Goal: Information Seeking & Learning: Learn about a topic

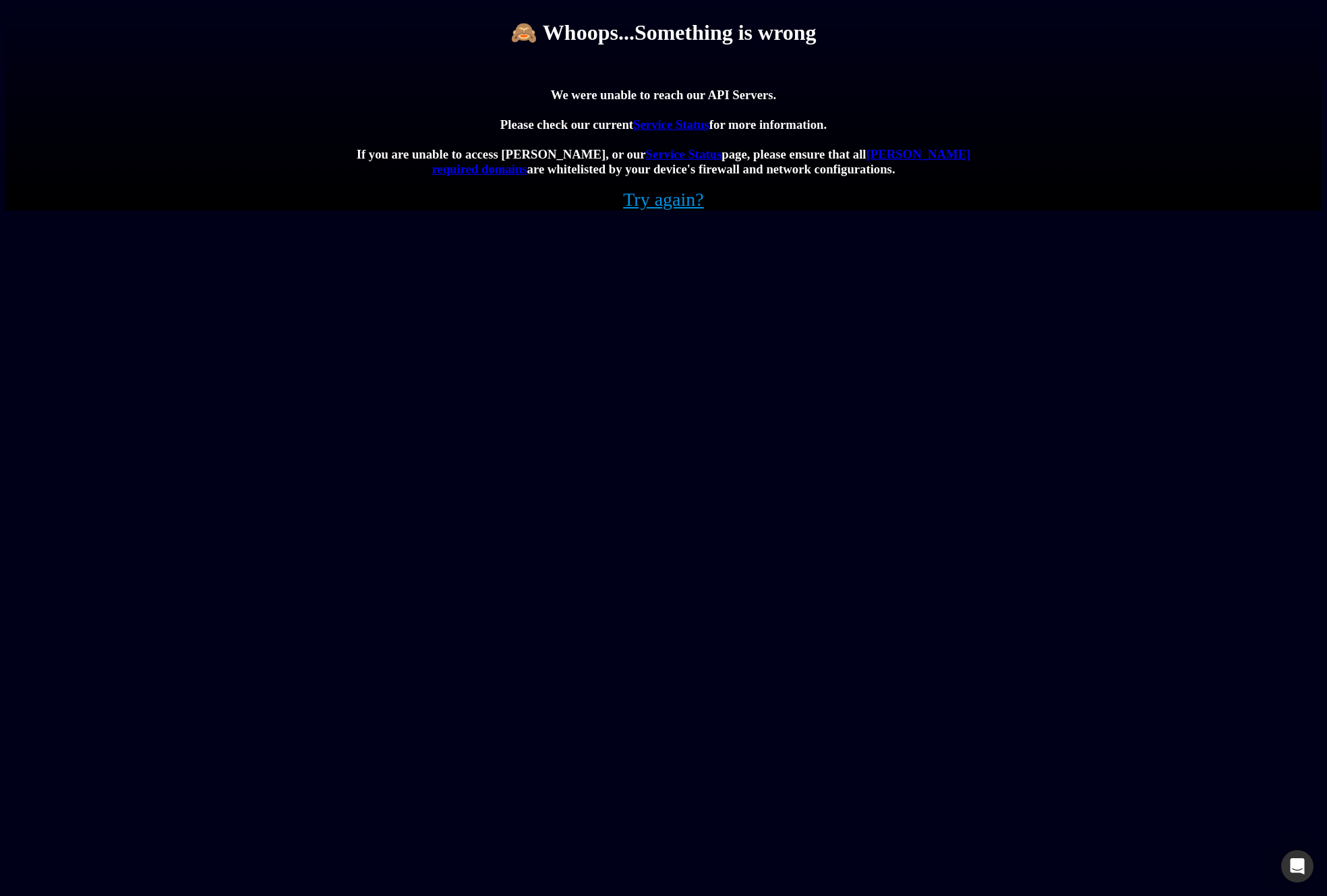
click at [695, 210] on div "🙈 Whoops...Something is wrong We were unable to reach our API Servers. Please c…" at bounding box center [664, 108] width 1316 height 205
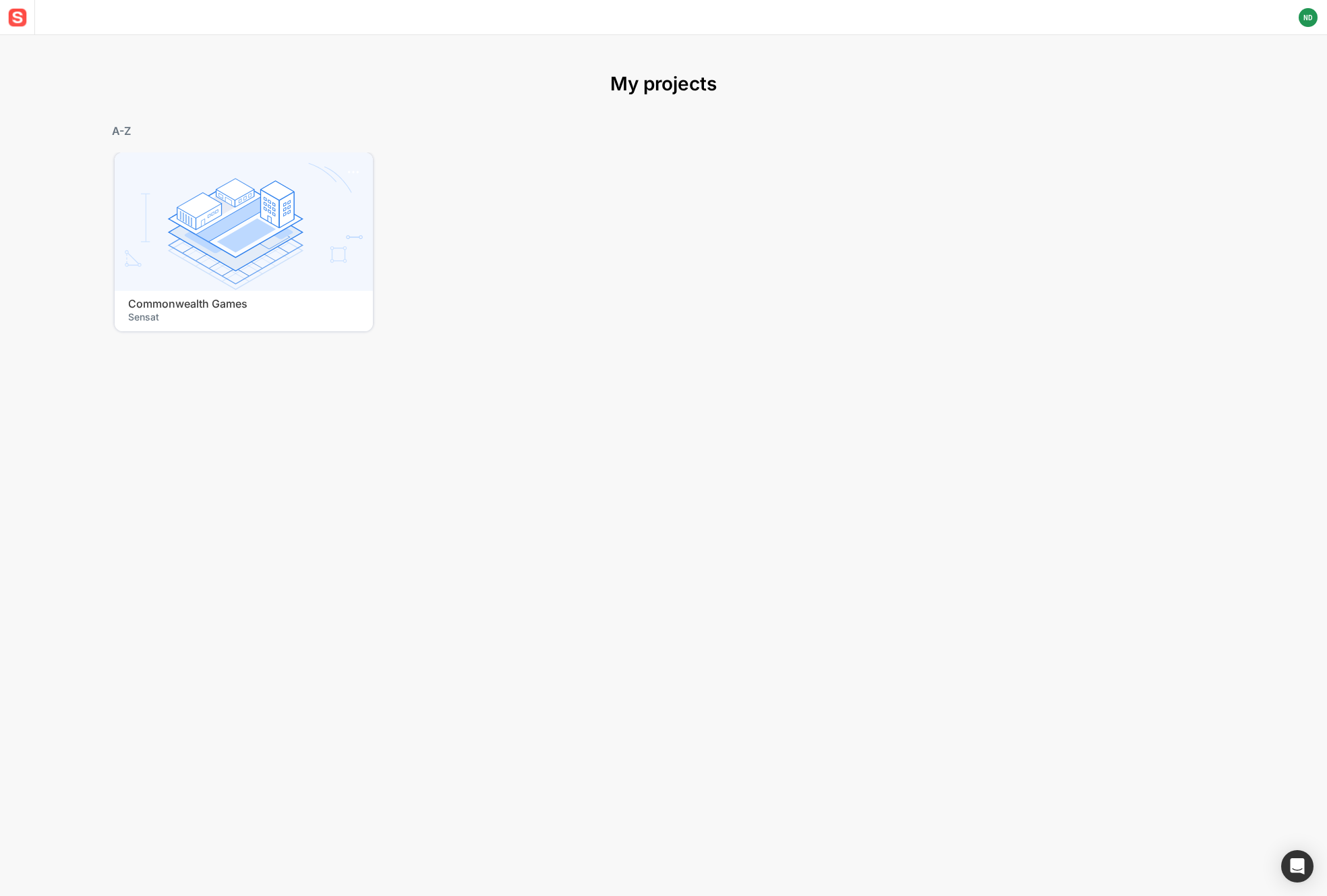
click at [26, 21] on img at bounding box center [17, 17] width 24 height 24
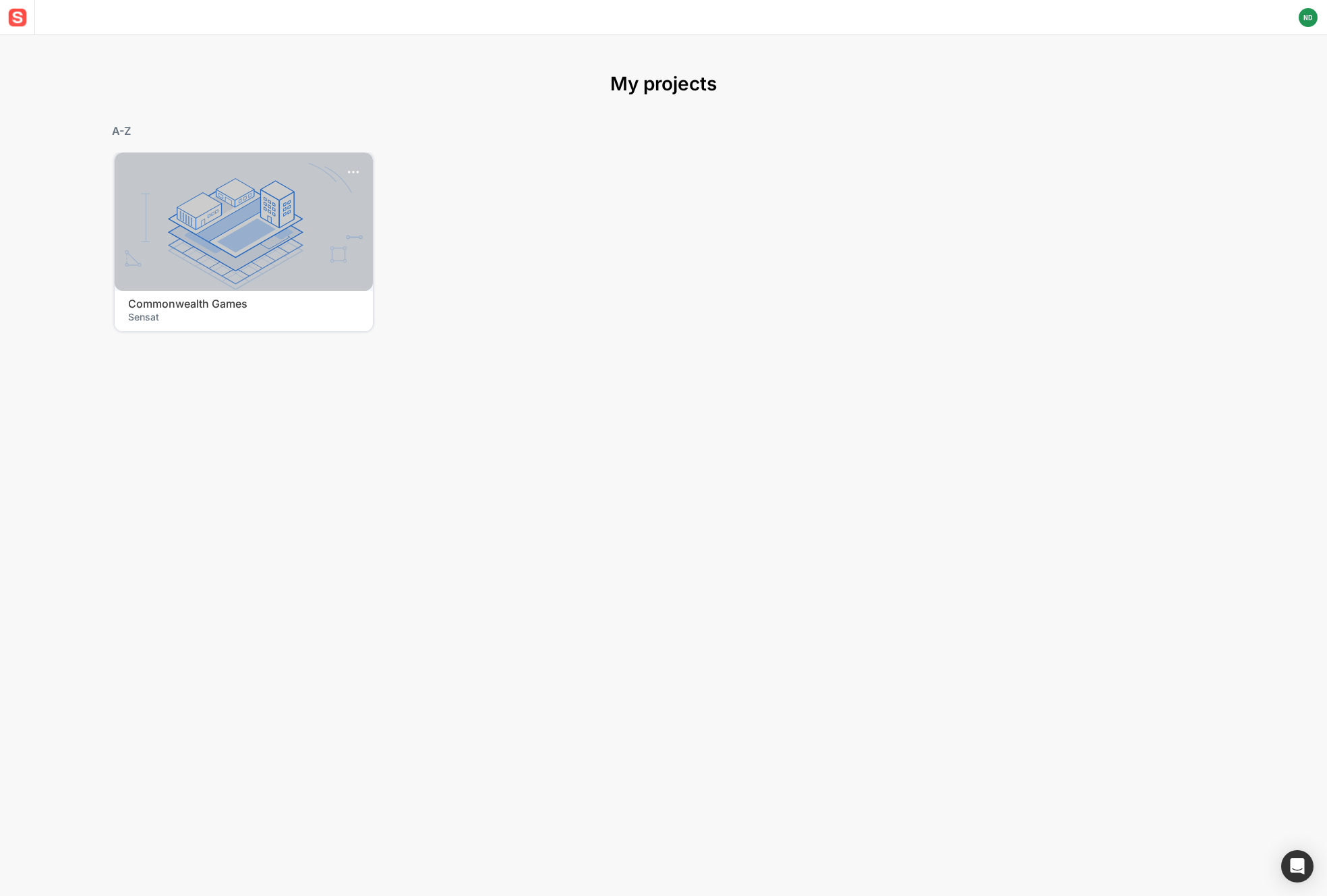
click at [198, 192] on div at bounding box center [244, 221] width 258 height 138
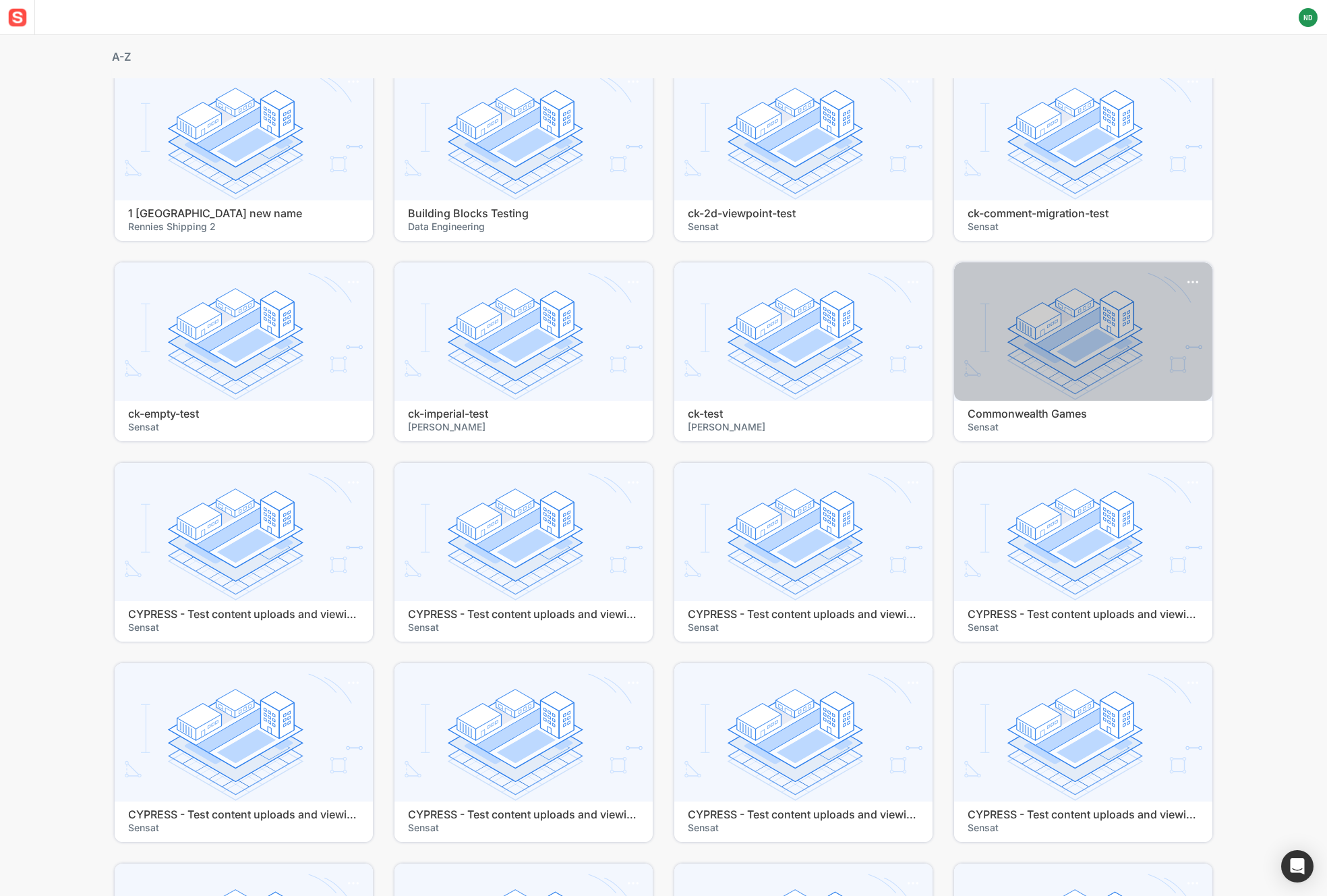
scroll to position [91, 0]
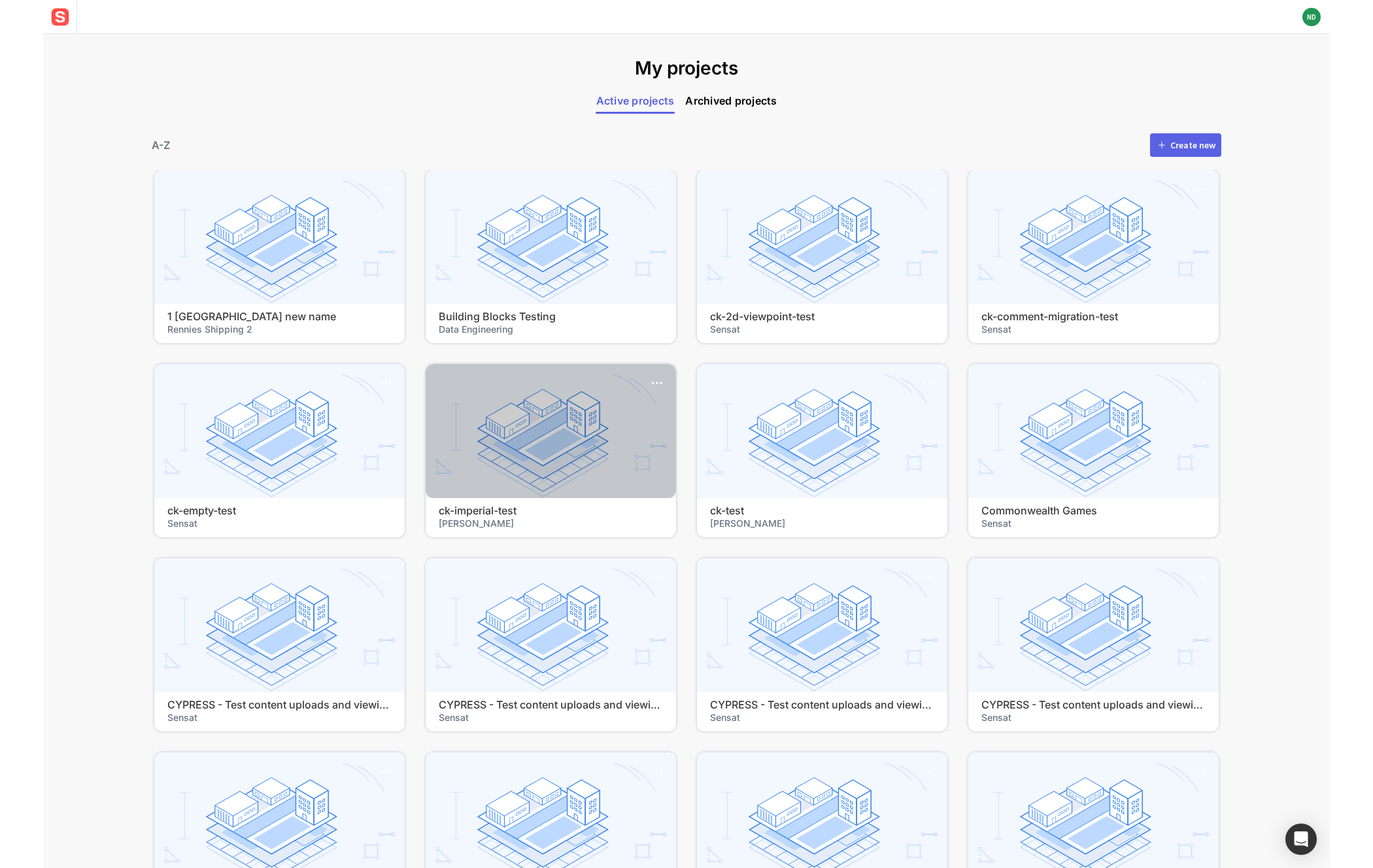
scroll to position [16, 0]
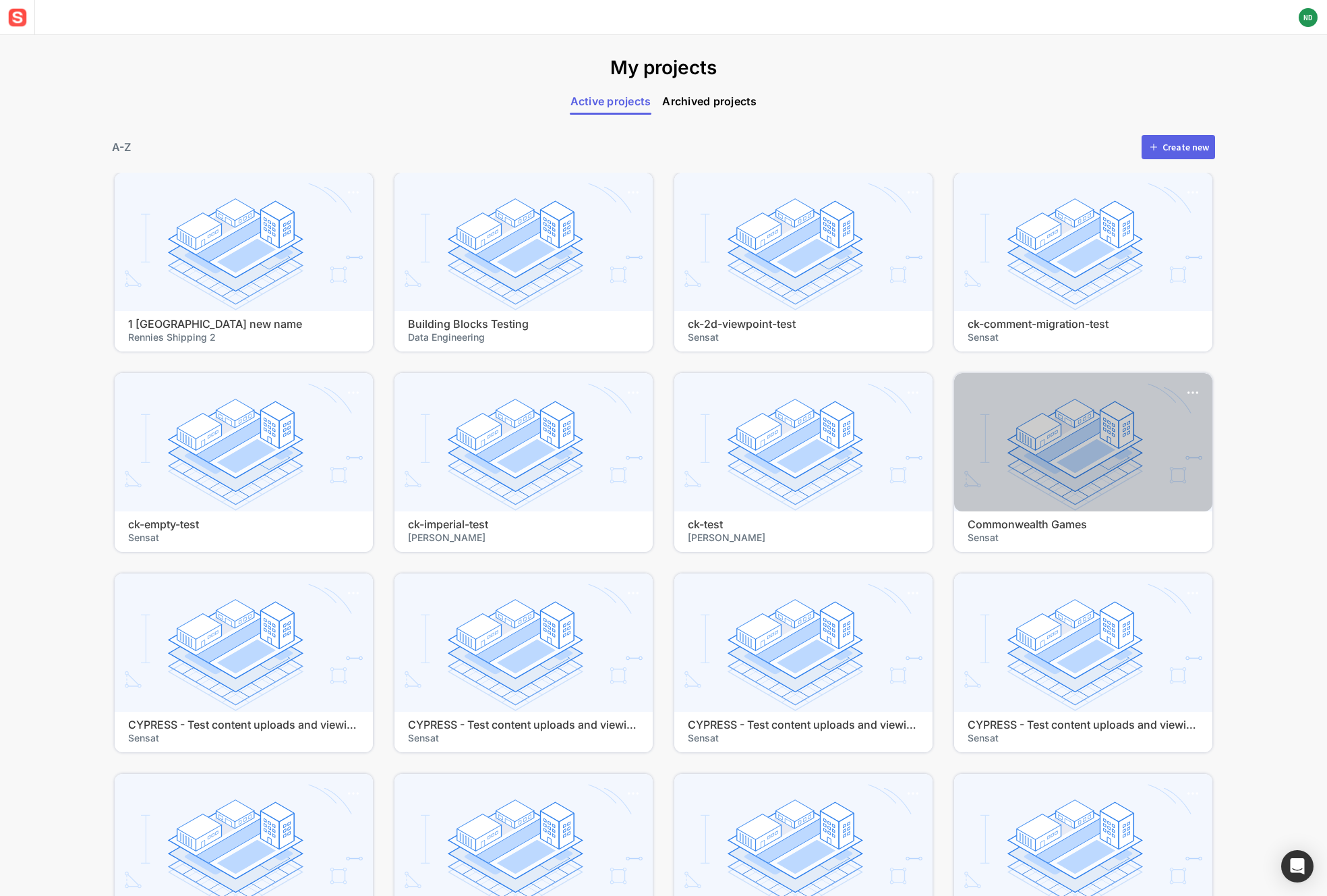
click at [1077, 519] on h4 "Commonwealth Games" at bounding box center [1084, 524] width 231 height 13
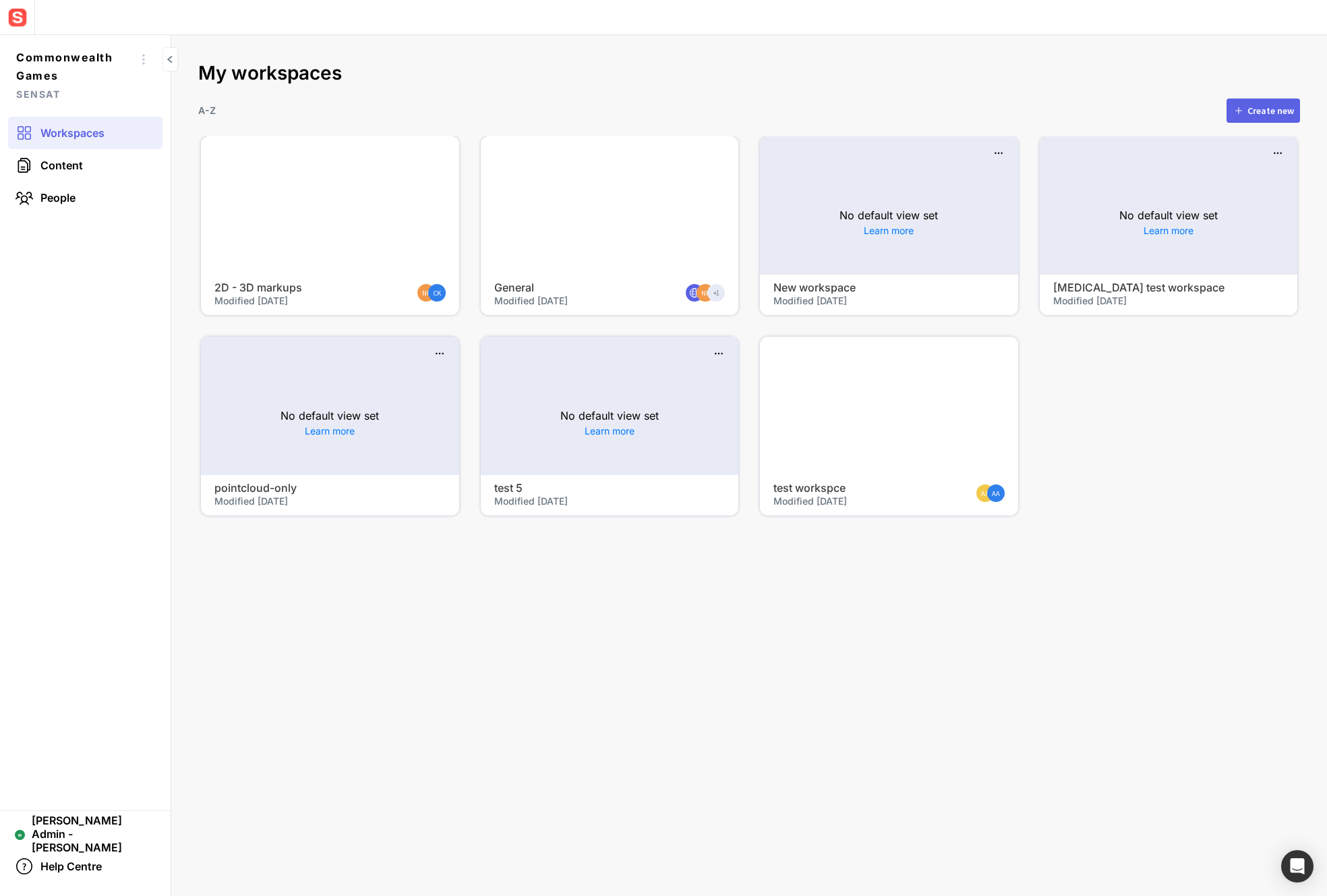
click at [364, 293] on h4 "2D - 3D markups" at bounding box center [304, 287] width 180 height 13
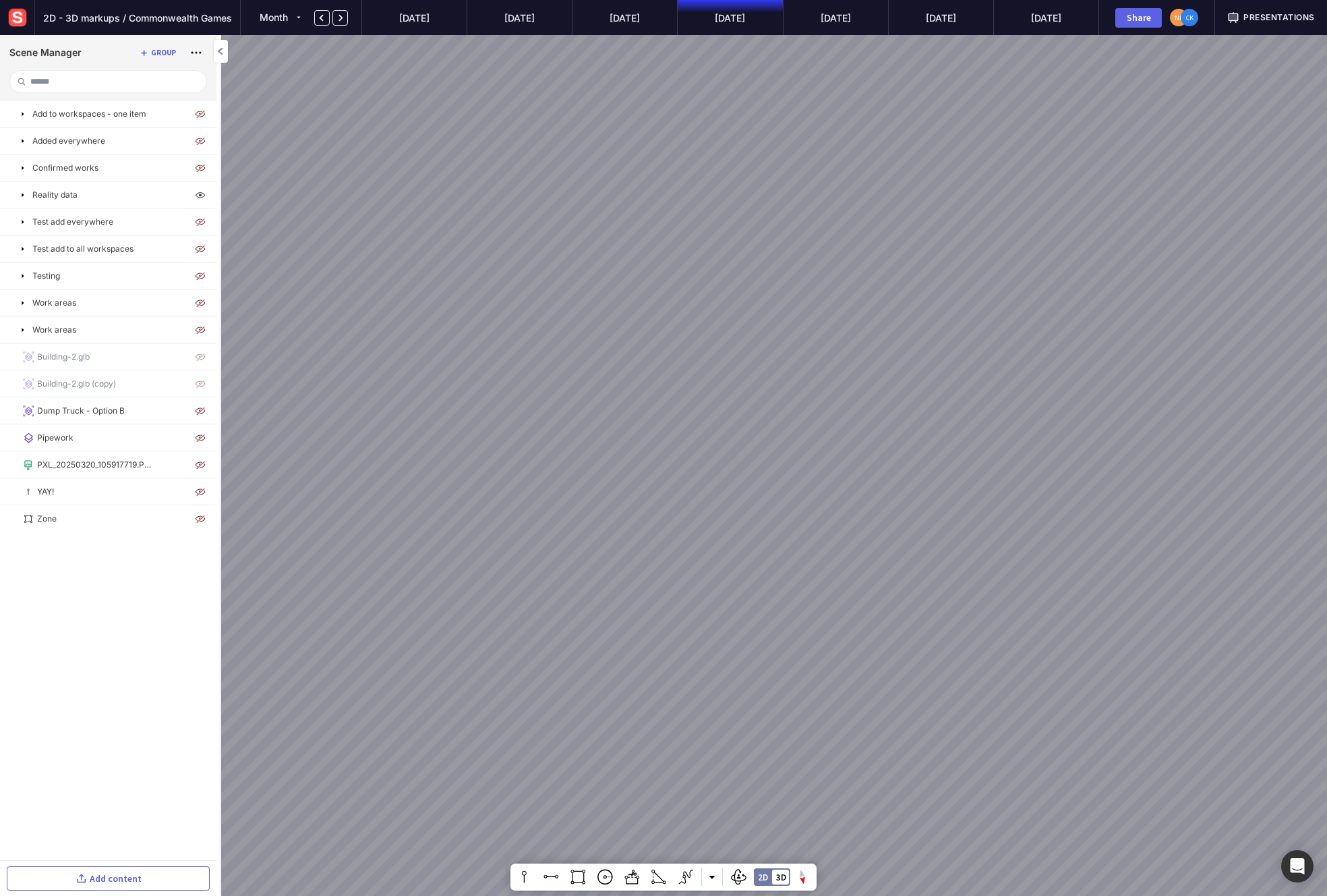
click at [663, 344] on div at bounding box center [664, 448] width 1327 height 896
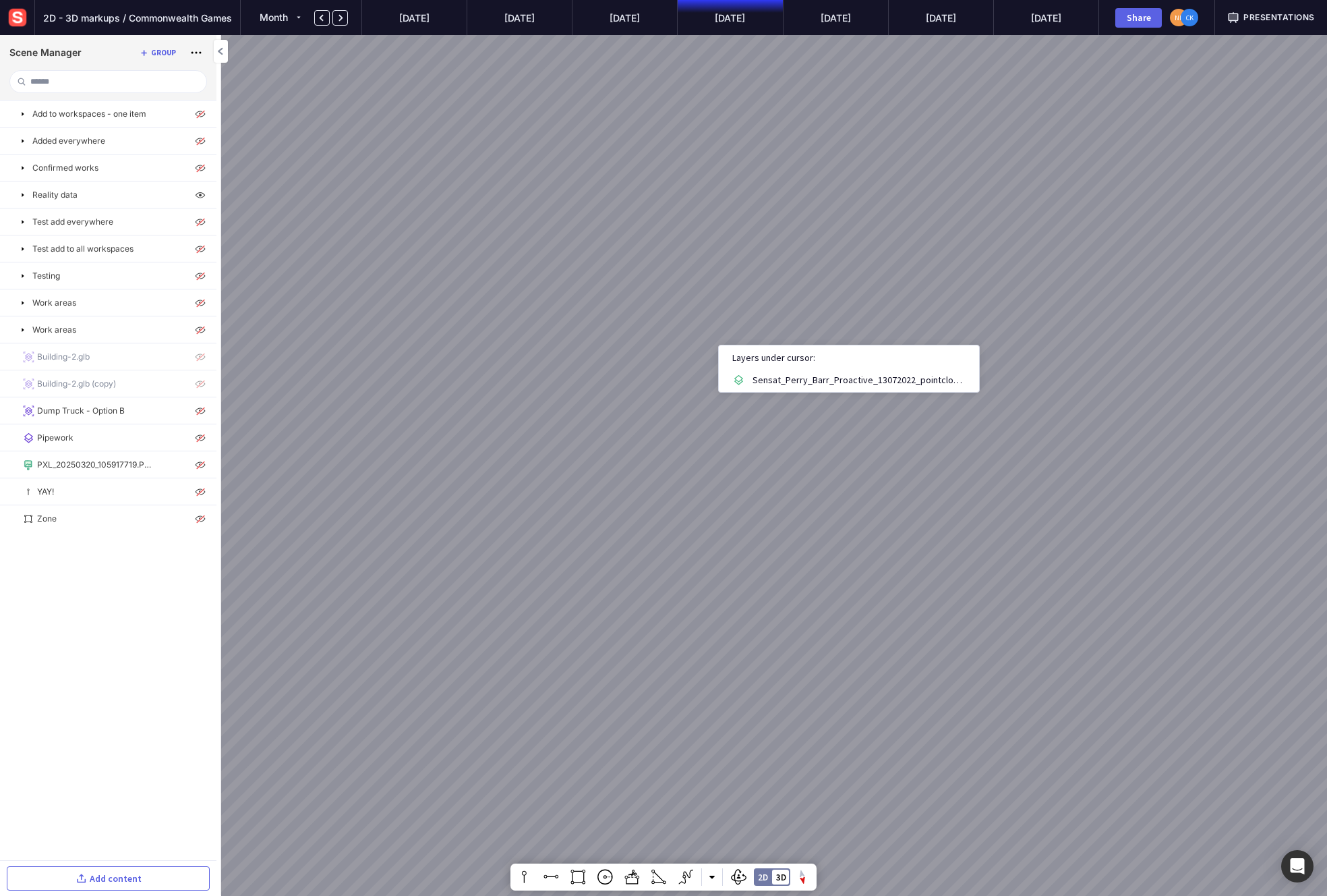
drag, startPoint x: 705, startPoint y: 355, endPoint x: 652, endPoint y: 351, distance: 53.2
click at [691, 309] on div at bounding box center [664, 448] width 1327 height 896
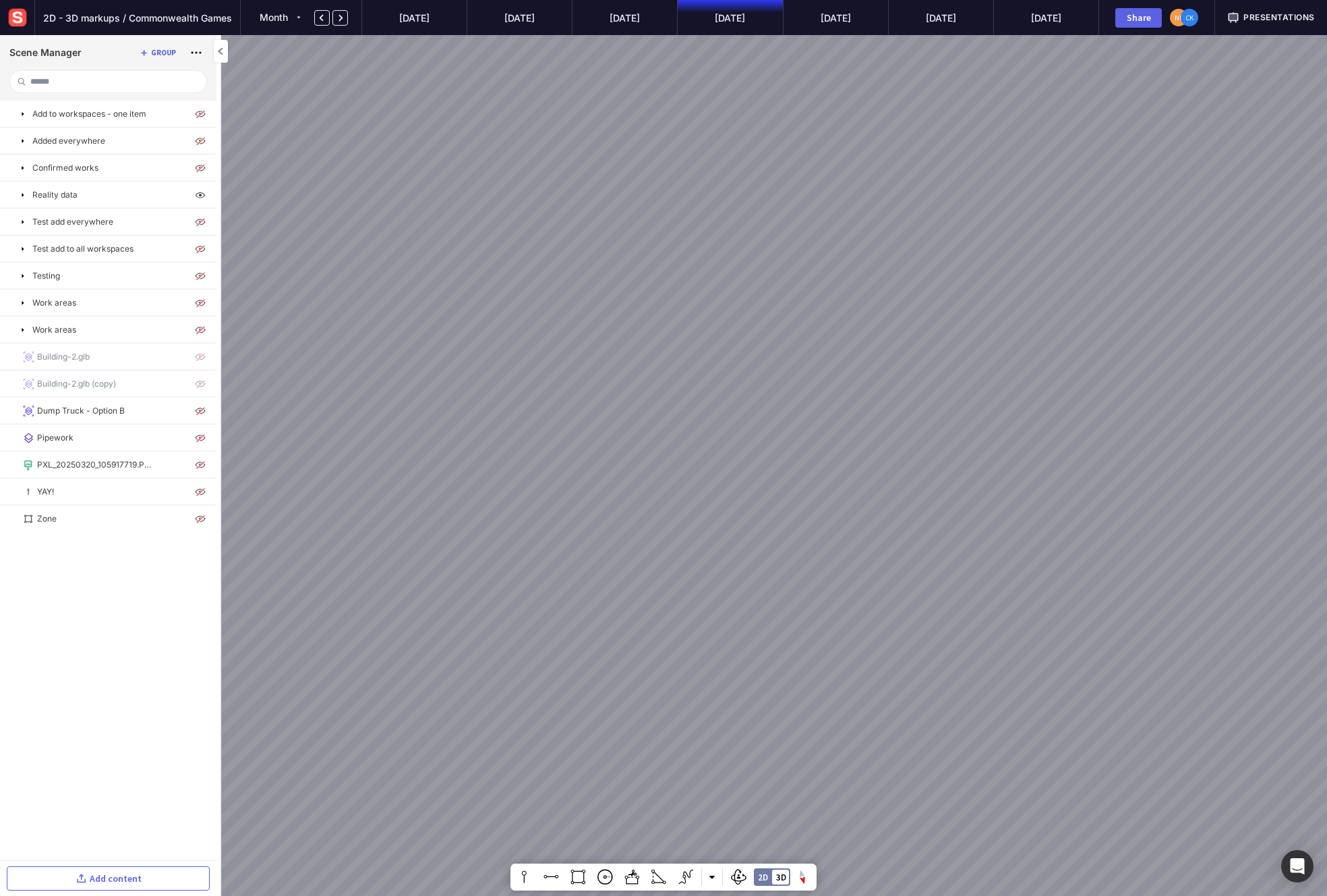
drag, startPoint x: 709, startPoint y: 337, endPoint x: 1088, endPoint y: 270, distance: 384.9
click at [1088, 270] on div at bounding box center [664, 448] width 1327 height 896
drag, startPoint x: 945, startPoint y: 311, endPoint x: 913, endPoint y: 549, distance: 240.1
click at [915, 549] on div at bounding box center [664, 448] width 1327 height 896
drag, startPoint x: 1017, startPoint y: 368, endPoint x: 840, endPoint y: 598, distance: 290.2
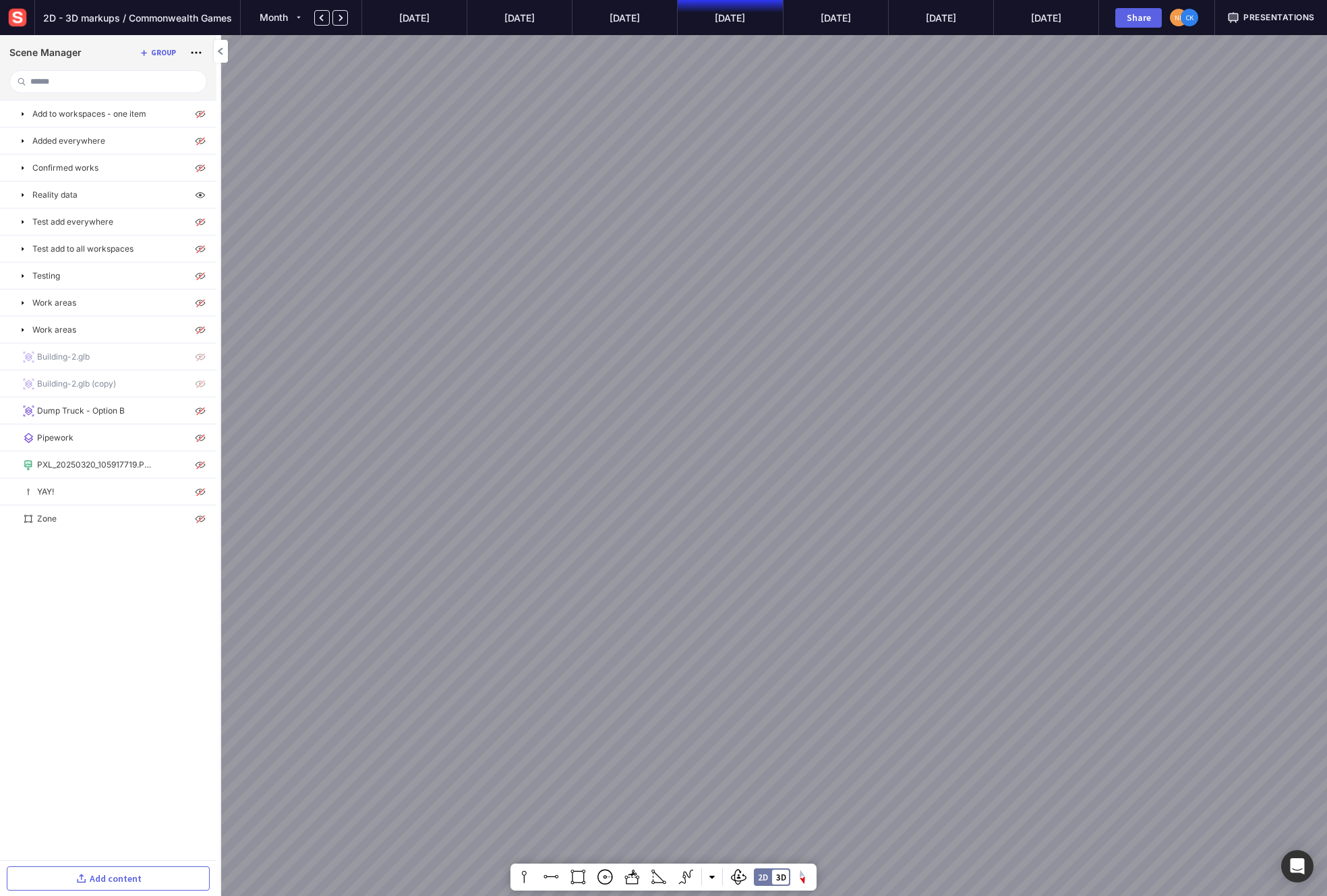
click at [840, 598] on div at bounding box center [664, 448] width 1327 height 896
click at [199, 226] on img at bounding box center [200, 222] width 16 height 16
click at [199, 173] on img at bounding box center [200, 168] width 16 height 16
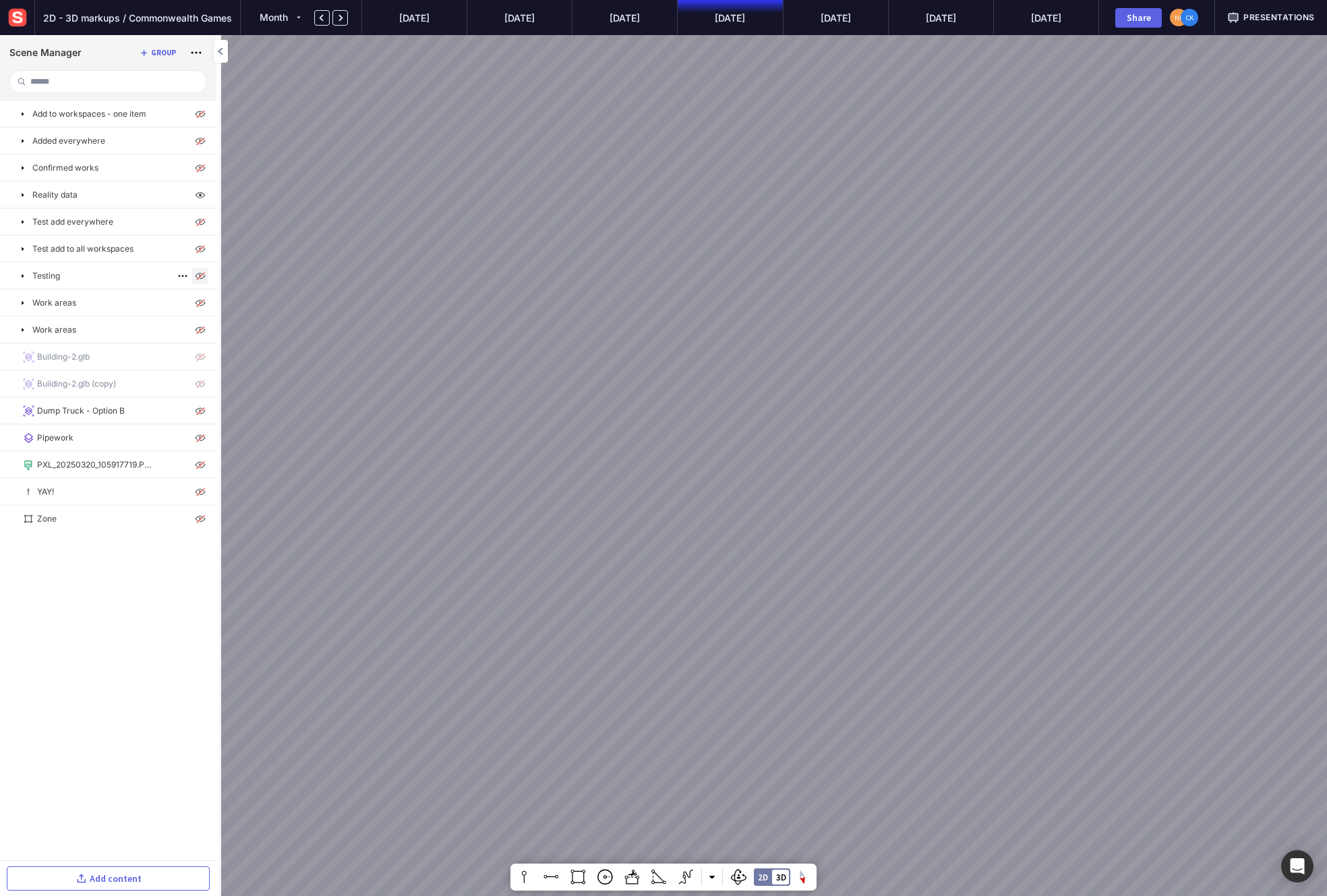
click at [202, 276] on img at bounding box center [200, 276] width 16 height 16
drag, startPoint x: 795, startPoint y: 488, endPoint x: 746, endPoint y: 180, distance: 311.9
click at [746, 180] on div at bounding box center [664, 448] width 1327 height 896
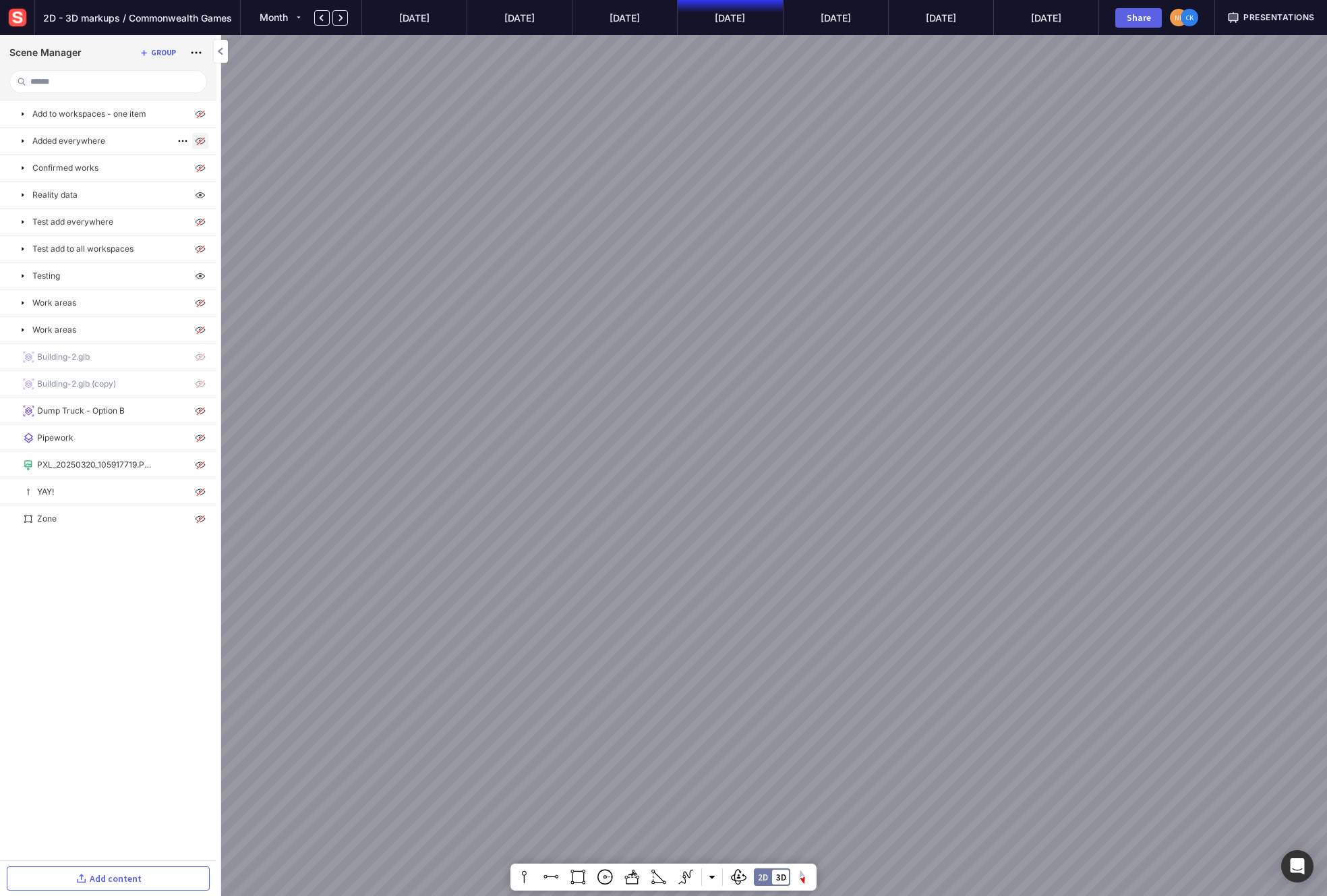
click at [196, 142] on img at bounding box center [200, 141] width 16 height 16
drag, startPoint x: 446, startPoint y: 287, endPoint x: 659, endPoint y: 373, distance: 229.7
click at [659, 373] on div at bounding box center [664, 448] width 1327 height 896
click at [200, 299] on img at bounding box center [200, 303] width 16 height 16
click at [203, 440] on img at bounding box center [200, 438] width 16 height 16
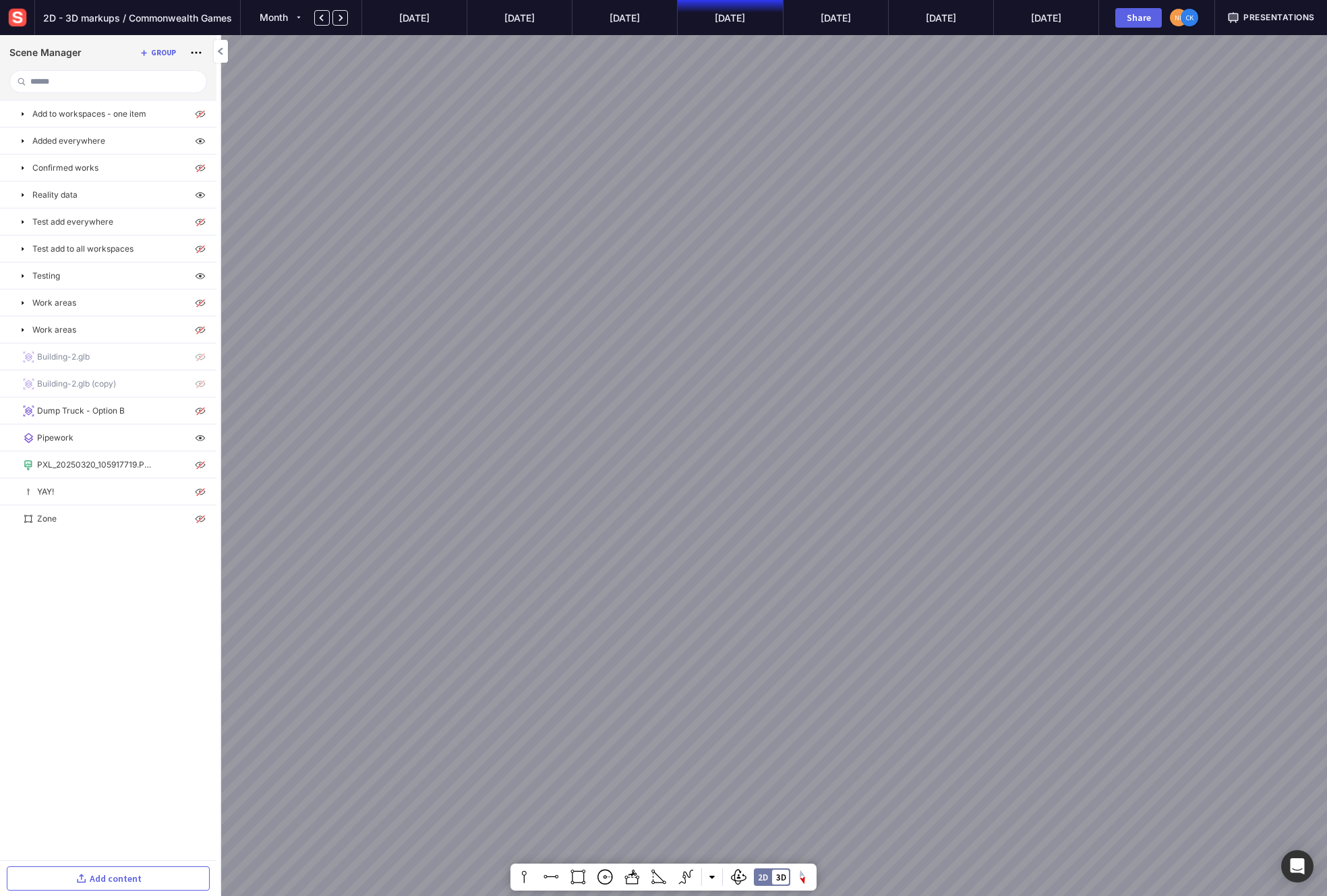
drag, startPoint x: 838, startPoint y: 320, endPoint x: 570, endPoint y: 314, distance: 268.1
click at [570, 314] on div at bounding box center [664, 448] width 1327 height 896
drag, startPoint x: 978, startPoint y: 421, endPoint x: 1014, endPoint y: 159, distance: 264.5
click at [1014, 159] on div at bounding box center [664, 448] width 1327 height 896
drag, startPoint x: 423, startPoint y: 562, endPoint x: 984, endPoint y: 444, distance: 573.3
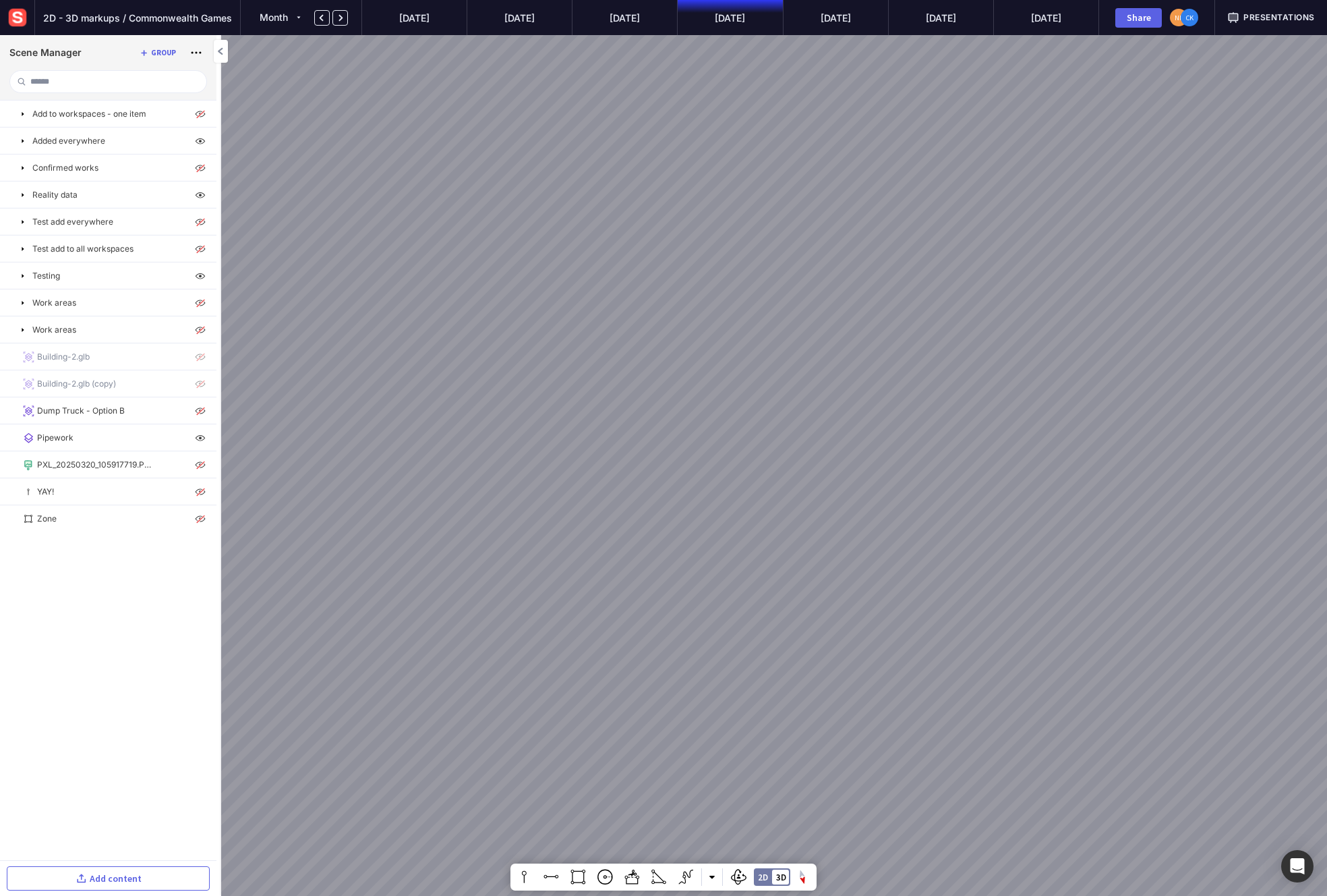
click at [984, 444] on div at bounding box center [664, 448] width 1327 height 896
drag, startPoint x: 883, startPoint y: 325, endPoint x: 990, endPoint y: 527, distance: 228.6
click at [990, 527] on div at bounding box center [664, 448] width 1327 height 896
drag, startPoint x: 884, startPoint y: 339, endPoint x: 981, endPoint y: 554, distance: 235.9
click at [981, 554] on div at bounding box center [664, 448] width 1327 height 896
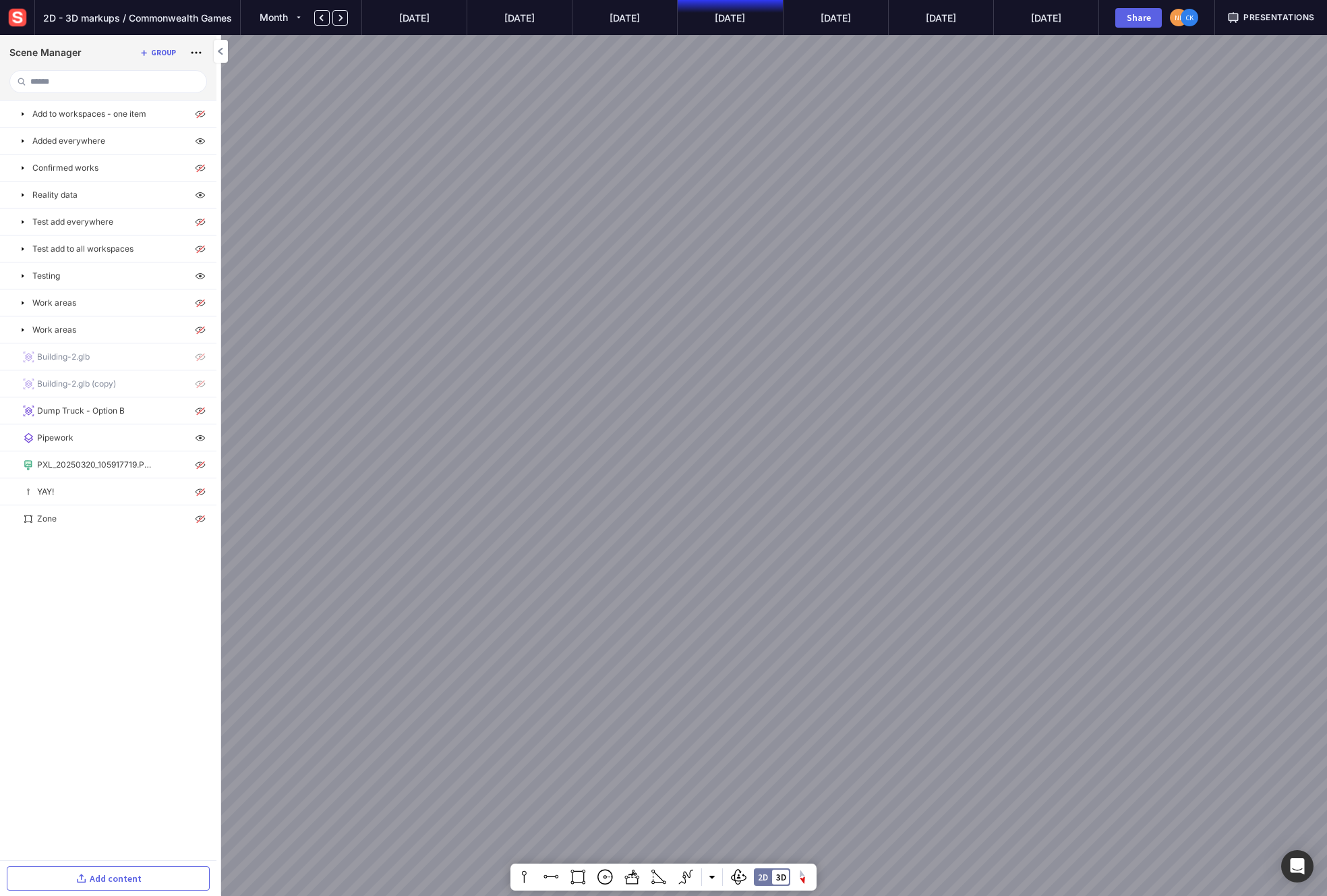
drag, startPoint x: 973, startPoint y: 349, endPoint x: 1003, endPoint y: 335, distance: 33.1
click at [1000, 340] on div at bounding box center [664, 448] width 1327 height 896
drag, startPoint x: 1003, startPoint y: 335, endPoint x: 850, endPoint y: 605, distance: 310.3
click at [850, 607] on div at bounding box center [664, 448] width 1327 height 896
drag, startPoint x: 987, startPoint y: 348, endPoint x: 889, endPoint y: 511, distance: 190.2
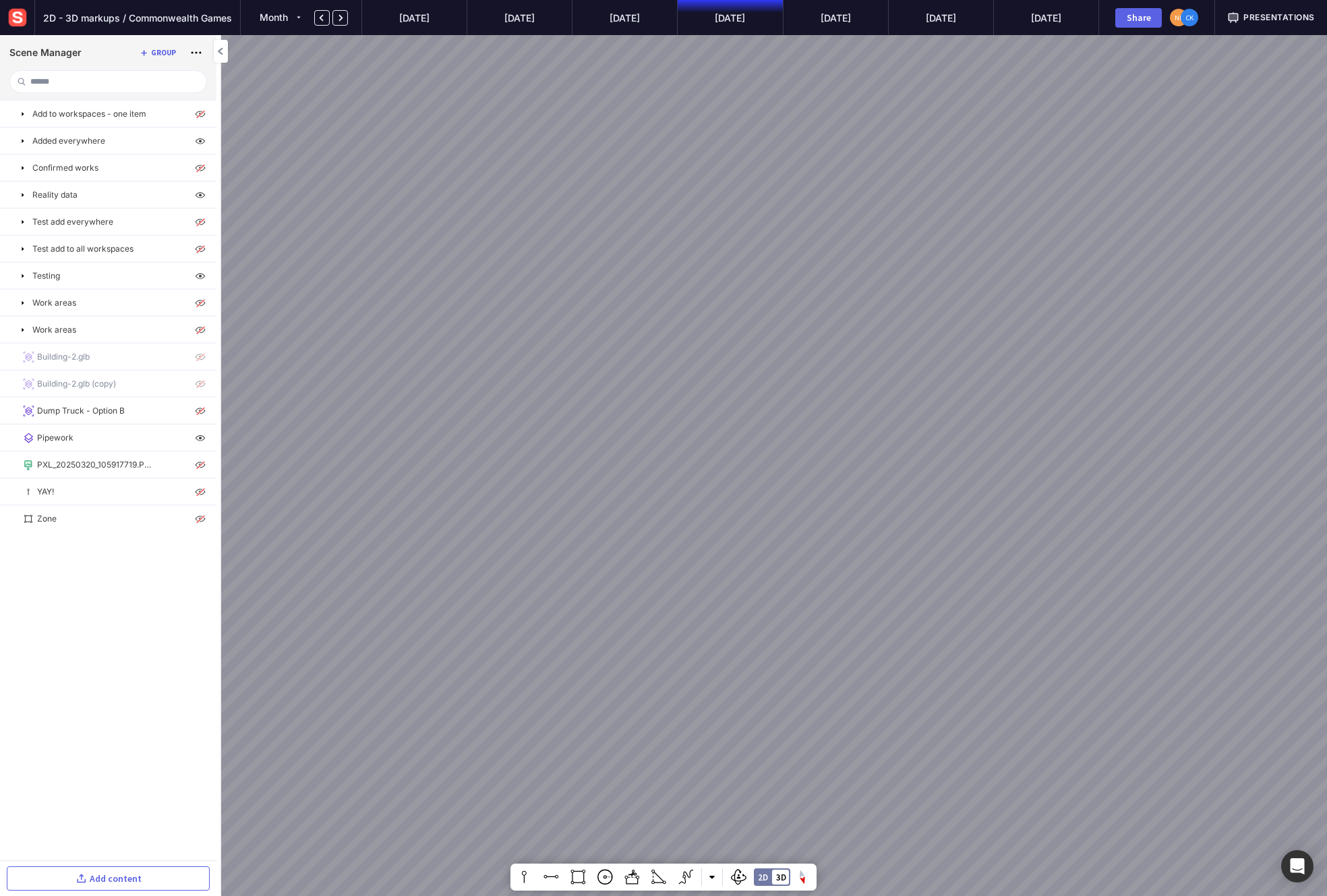
click at [889, 513] on div at bounding box center [664, 448] width 1327 height 896
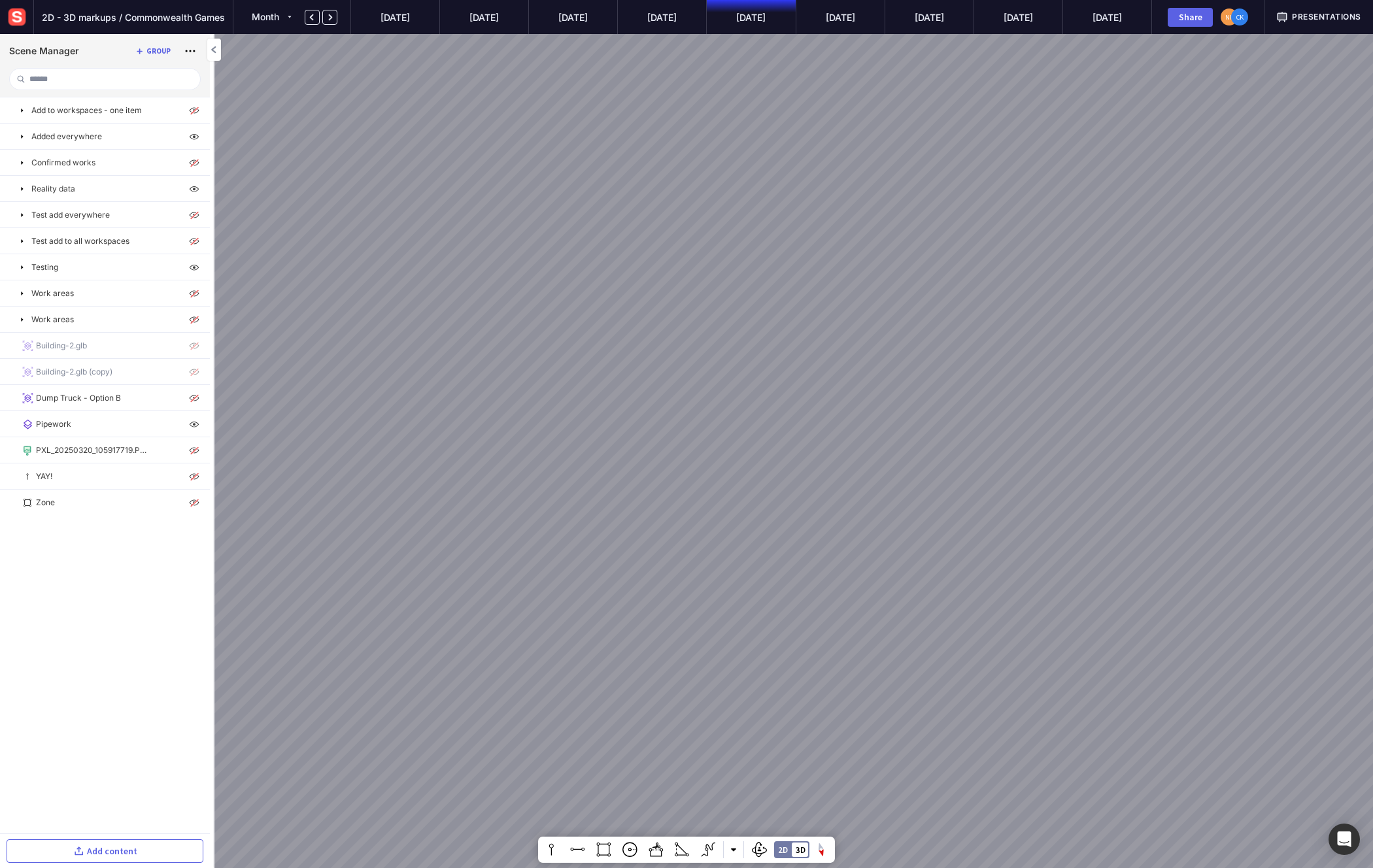
drag, startPoint x: 1056, startPoint y: 443, endPoint x: 964, endPoint y: 644, distance: 221.1
click at [965, 644] on div at bounding box center [686, 434] width 1373 height 868
drag, startPoint x: 1144, startPoint y: 301, endPoint x: 937, endPoint y: 727, distance: 473.6
click at [937, 727] on div at bounding box center [686, 434] width 1373 height 868
drag, startPoint x: 1085, startPoint y: 371, endPoint x: 1147, endPoint y: 223, distance: 160.5
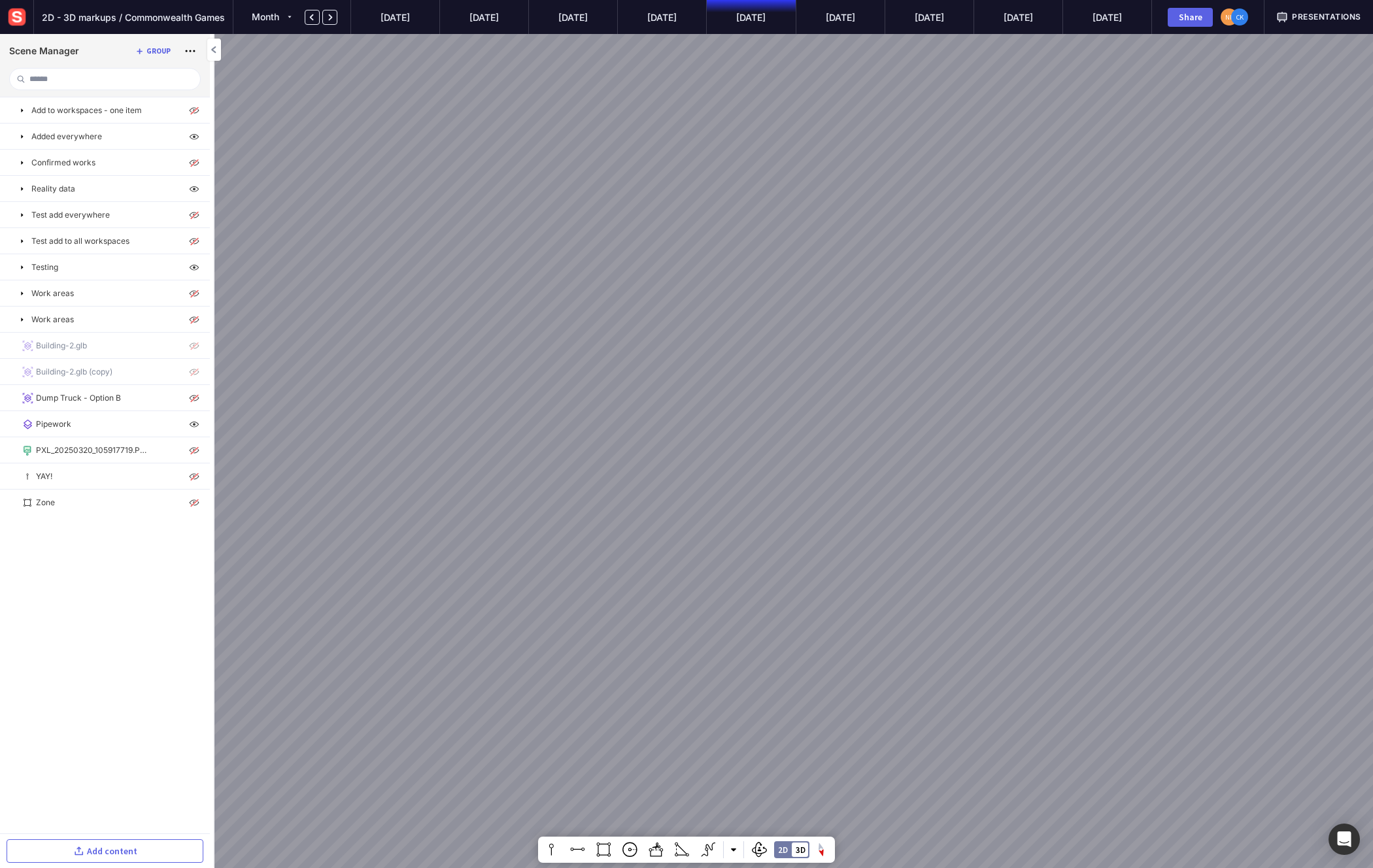
click at [1147, 224] on div at bounding box center [686, 434] width 1373 height 868
drag, startPoint x: 1147, startPoint y: 223, endPoint x: 894, endPoint y: 269, distance: 257.1
click at [894, 269] on div at bounding box center [686, 434] width 1373 height 868
drag, startPoint x: 1051, startPoint y: 176, endPoint x: 650, endPoint y: 551, distance: 549.0
click at [650, 553] on div at bounding box center [686, 434] width 1373 height 868
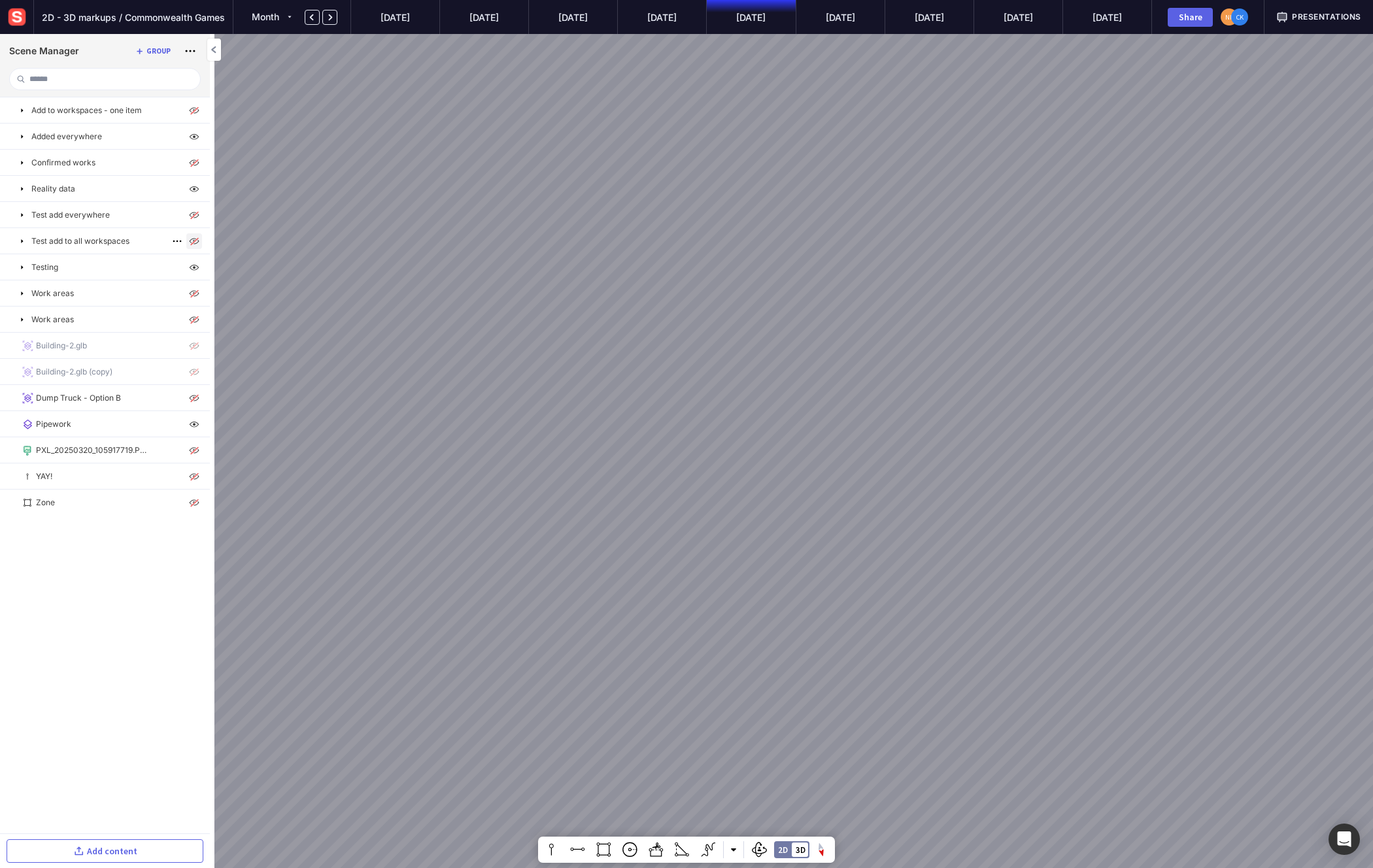
click at [193, 242] on img at bounding box center [193, 241] width 16 height 16
drag, startPoint x: 432, startPoint y: 284, endPoint x: 753, endPoint y: 328, distance: 324.0
click at [753, 328] on div at bounding box center [686, 434] width 1373 height 868
drag, startPoint x: 534, startPoint y: 319, endPoint x: 694, endPoint y: 332, distance: 160.5
click at [694, 332] on div at bounding box center [686, 434] width 1373 height 868
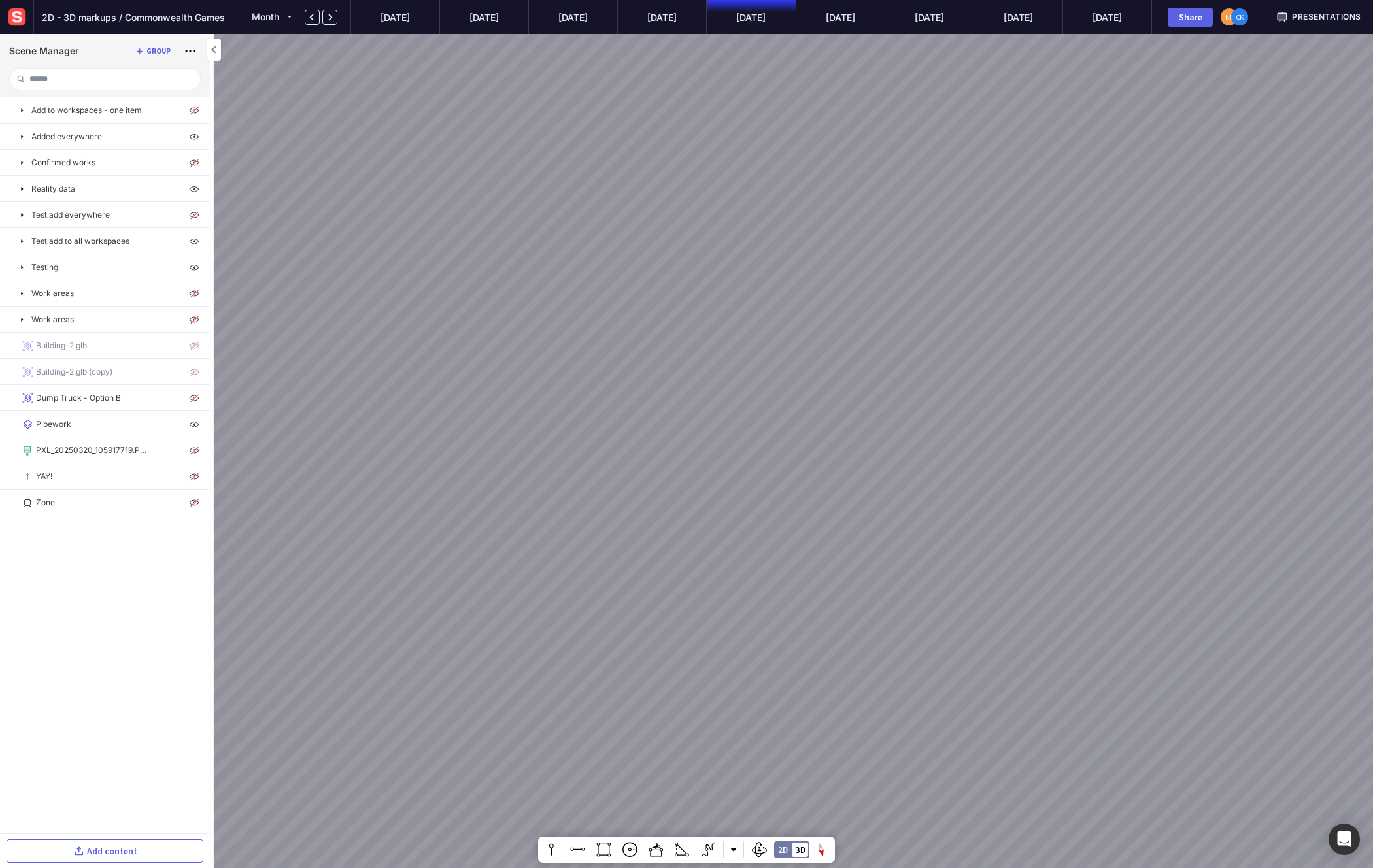
click at [915, 491] on div at bounding box center [686, 434] width 1373 height 868
drag, startPoint x: 940, startPoint y: 451, endPoint x: 837, endPoint y: 585, distance: 169.0
click at [837, 585] on div at bounding box center [686, 434] width 1373 height 868
drag, startPoint x: 634, startPoint y: 300, endPoint x: 691, endPoint y: 195, distance: 119.5
click at [691, 195] on div at bounding box center [686, 434] width 1373 height 868
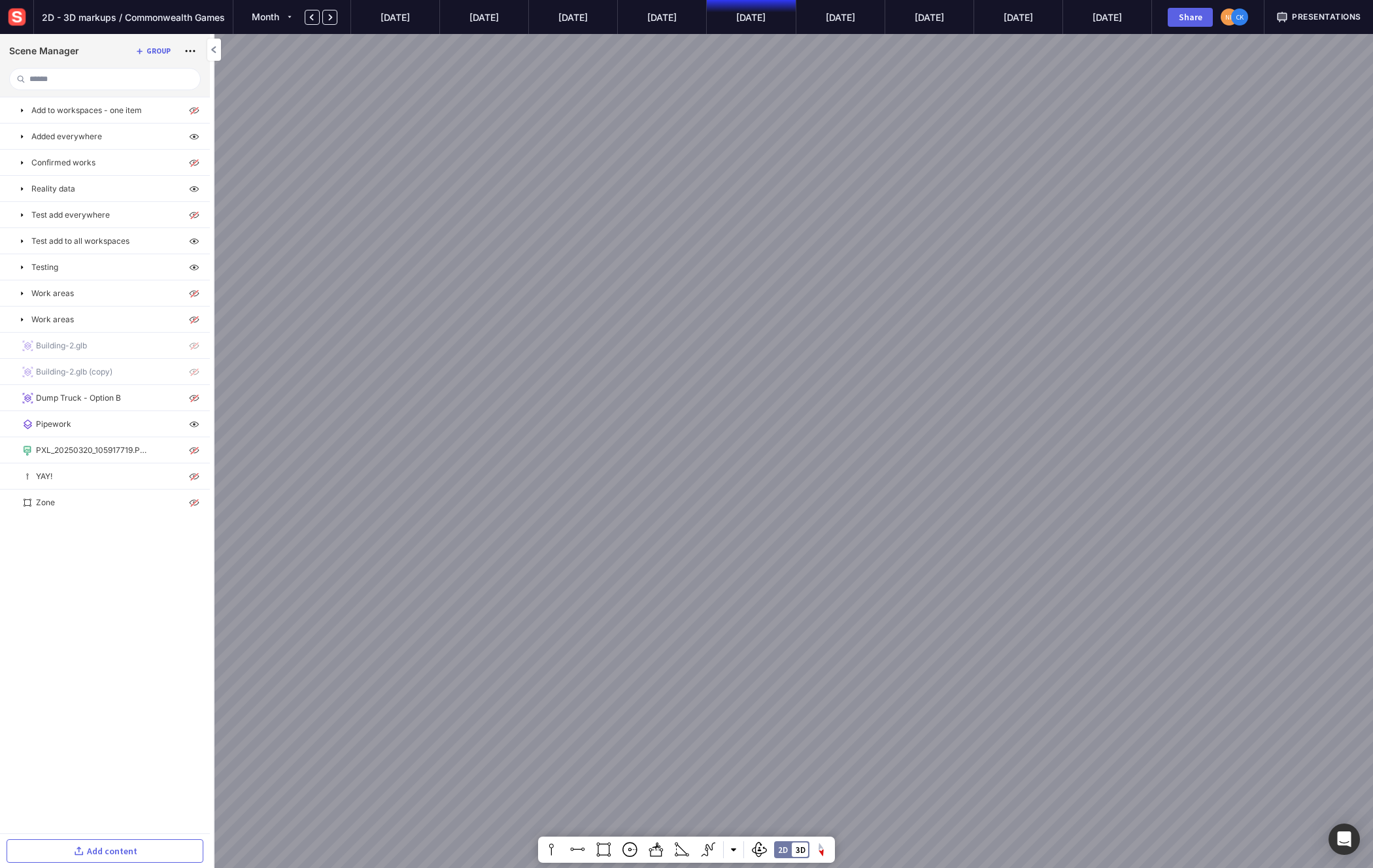
drag, startPoint x: 754, startPoint y: 321, endPoint x: 692, endPoint y: 96, distance: 233.4
click at [682, 21] on mapp-scene-page "2D - 3D markups / Commonwealth Games Month [DATE] Jun ’[DATE] Aug ’[DATE] Oct ’…" at bounding box center [686, 434] width 1373 height 868
drag, startPoint x: 741, startPoint y: 381, endPoint x: 867, endPoint y: 430, distance: 135.2
click at [867, 430] on div at bounding box center [686, 434] width 1373 height 868
drag, startPoint x: 960, startPoint y: 328, endPoint x: 862, endPoint y: 324, distance: 98.1
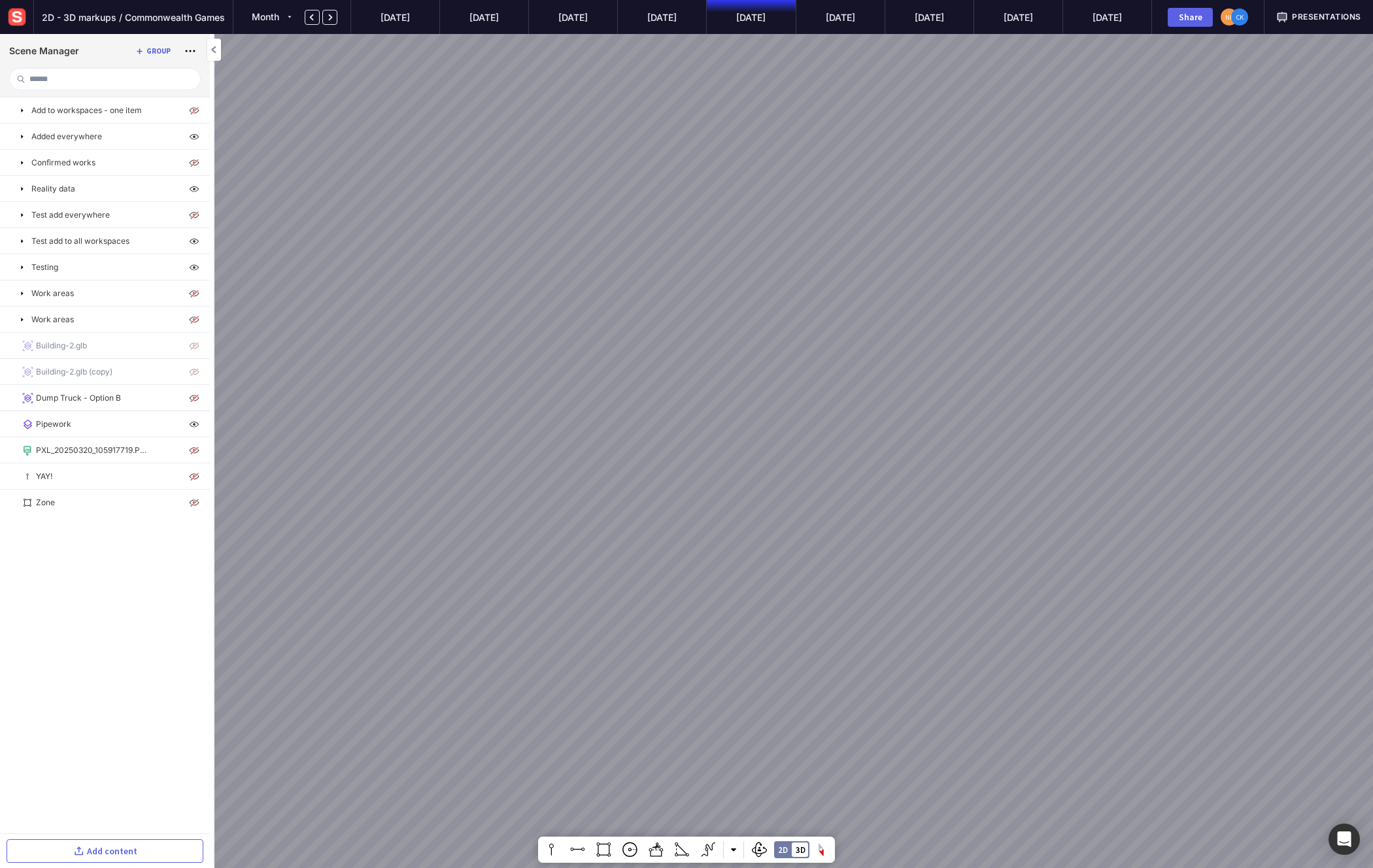
click at [862, 324] on div at bounding box center [686, 434] width 1373 height 868
drag, startPoint x: 1202, startPoint y: 342, endPoint x: 920, endPoint y: 292, distance: 286.4
click at [920, 292] on div at bounding box center [686, 434] width 1373 height 868
drag, startPoint x: 862, startPoint y: 313, endPoint x: 913, endPoint y: 255, distance: 77.2
click at [913, 255] on div at bounding box center [686, 434] width 1373 height 868
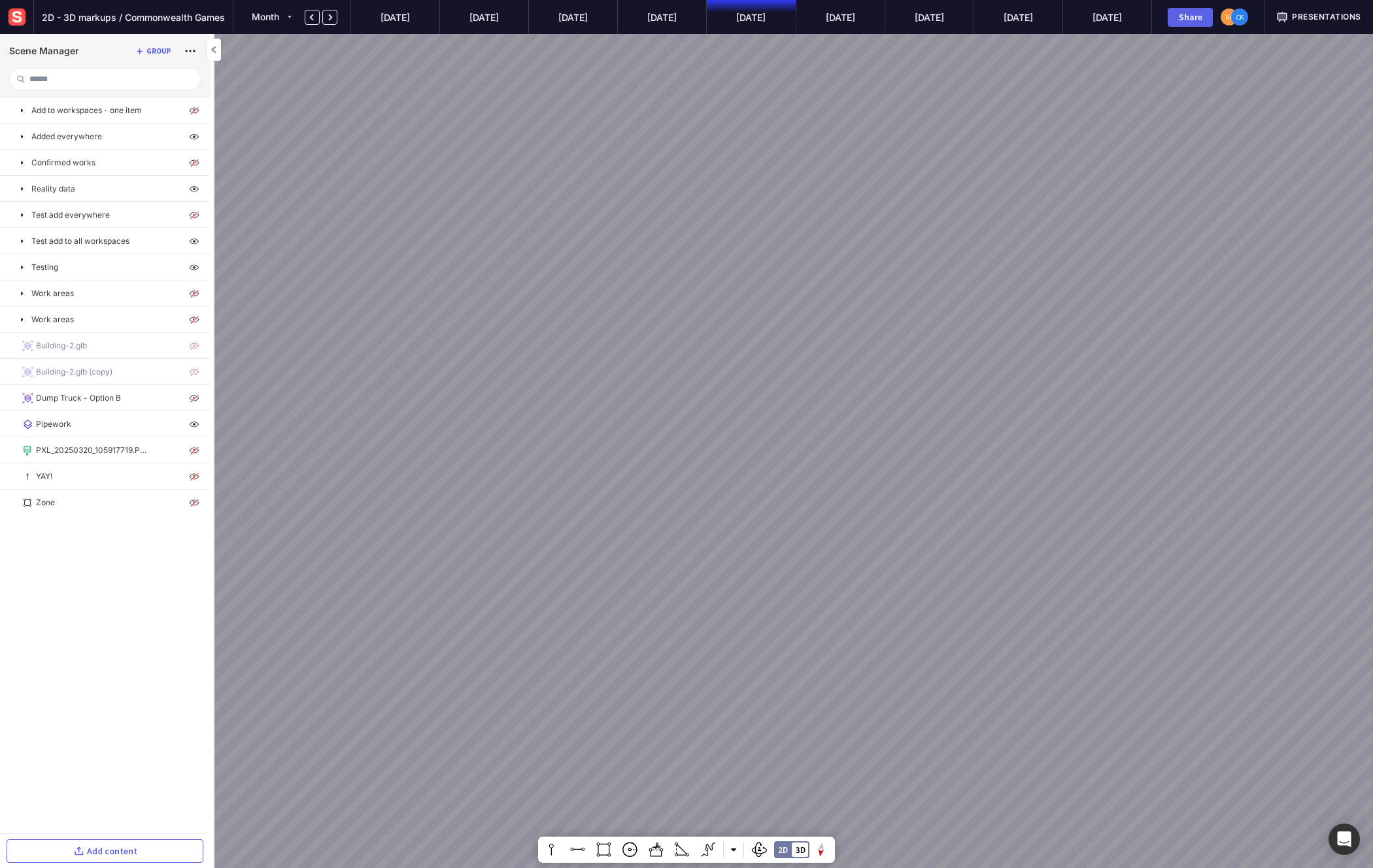
drag, startPoint x: 913, startPoint y: 255, endPoint x: 984, endPoint y: 124, distance: 149.0
click at [984, 124] on div at bounding box center [686, 434] width 1373 height 868
drag, startPoint x: 984, startPoint y: 124, endPoint x: 968, endPoint y: 376, distance: 252.5
click at [968, 375] on div at bounding box center [686, 434] width 1373 height 868
click at [907, 179] on div at bounding box center [686, 434] width 1373 height 868
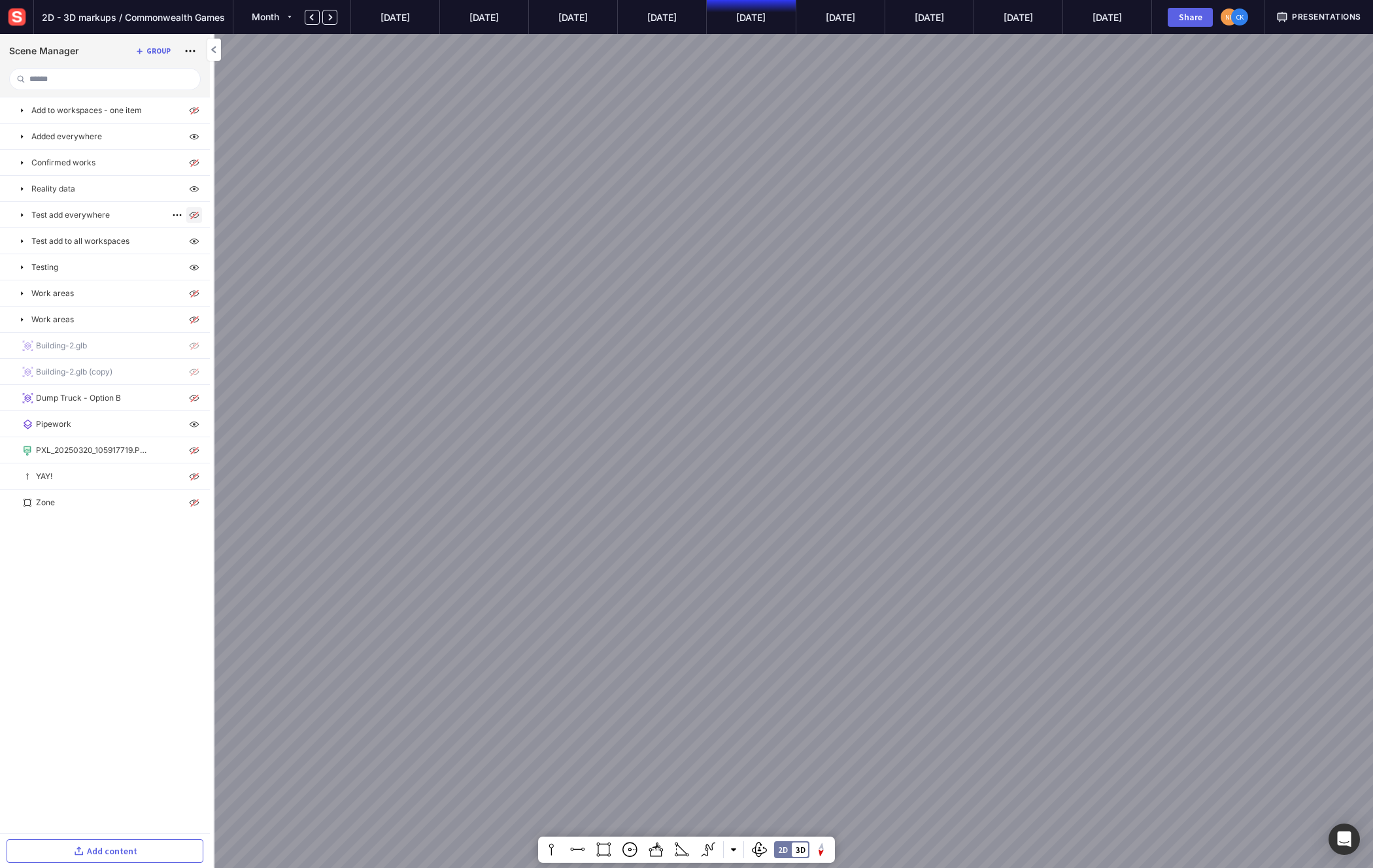
click at [194, 217] on img at bounding box center [193, 215] width 16 height 16
drag, startPoint x: 349, startPoint y: 333, endPoint x: 413, endPoint y: 294, distance: 74.9
click at [414, 294] on div at bounding box center [686, 434] width 1373 height 868
drag, startPoint x: 413, startPoint y: 294, endPoint x: 525, endPoint y: 296, distance: 112.0
click at [525, 296] on div at bounding box center [686, 434] width 1373 height 868
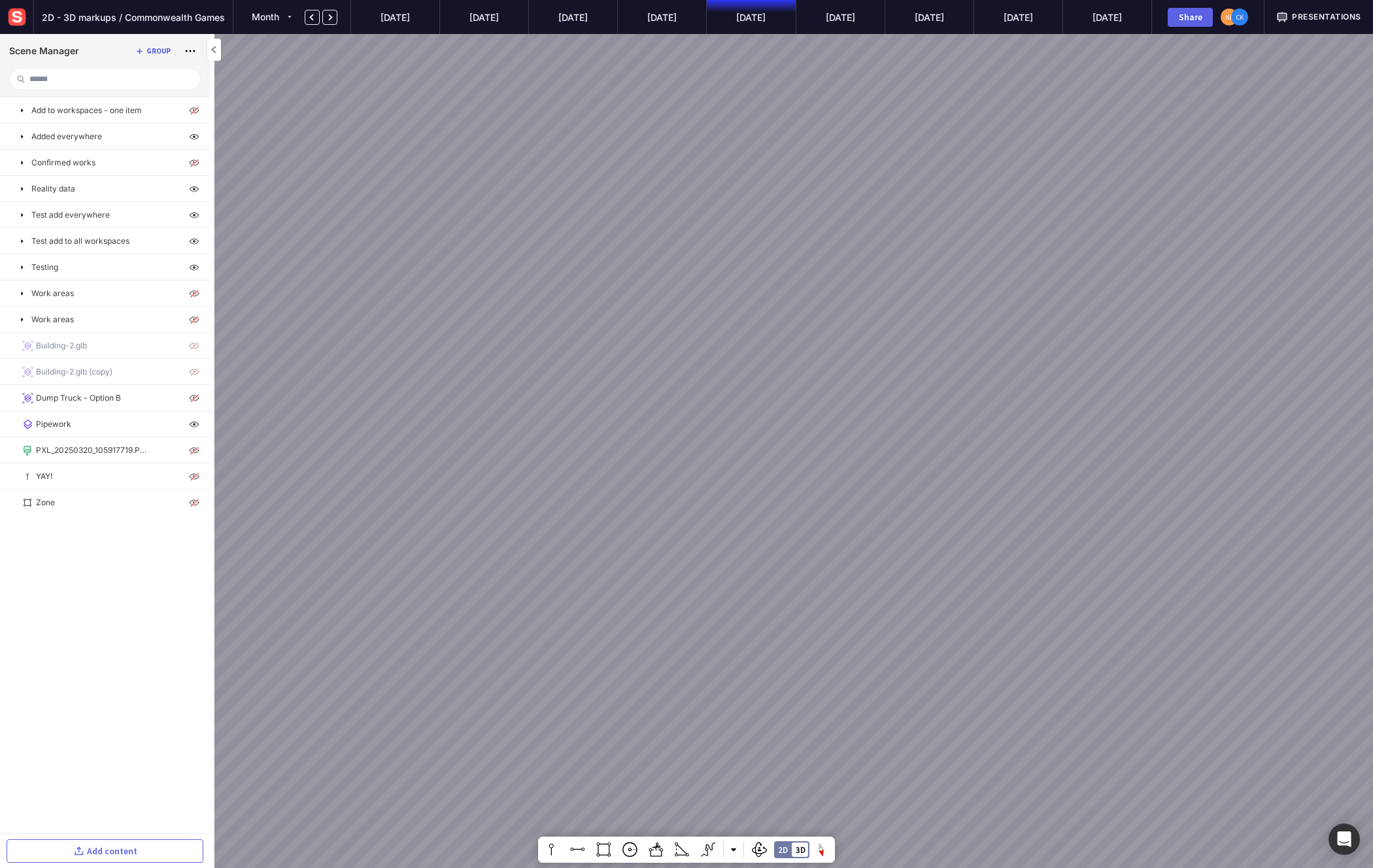
drag, startPoint x: 461, startPoint y: 305, endPoint x: 776, endPoint y: 283, distance: 315.8
click at [774, 284] on div at bounding box center [686, 434] width 1373 height 868
drag, startPoint x: 776, startPoint y: 283, endPoint x: 954, endPoint y: 281, distance: 178.0
click at [954, 281] on div at bounding box center [686, 434] width 1373 height 868
click at [505, 26] on mapp-timeline-period "[DATE]" at bounding box center [483, 17] width 89 height 34
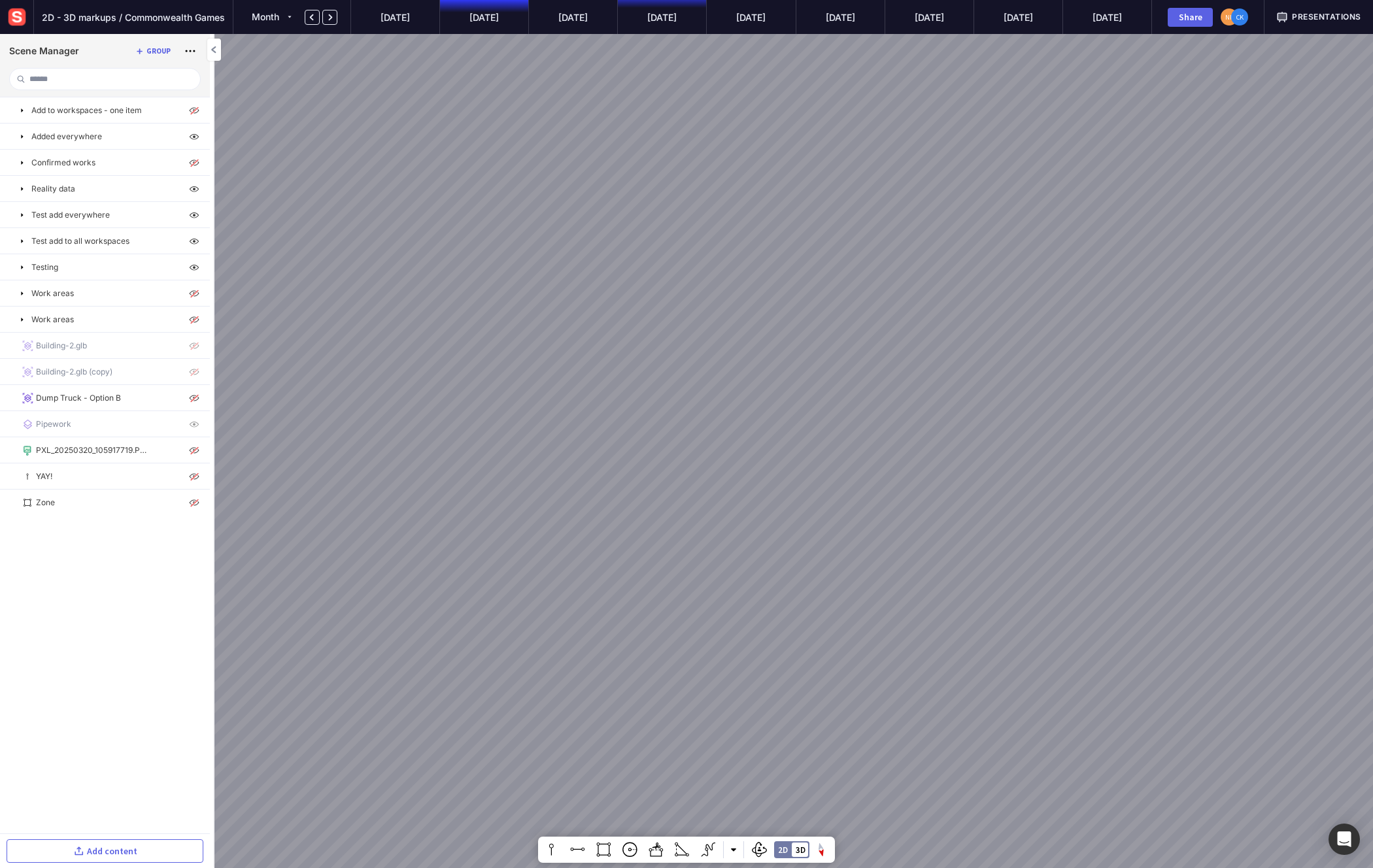
click at [662, 20] on mapp-timeline-period "[DATE]" at bounding box center [661, 17] width 89 height 34
click at [750, 14] on mapp-timeline-period "[DATE]" at bounding box center [750, 17] width 89 height 34
click at [860, 18] on mapp-timeline-period "[DATE]" at bounding box center [839, 17] width 89 height 34
click at [371, 19] on mapp-timeline-period "[DATE]" at bounding box center [394, 17] width 89 height 34
click at [332, 21] on mapp-icon at bounding box center [331, 18] width 11 height 11
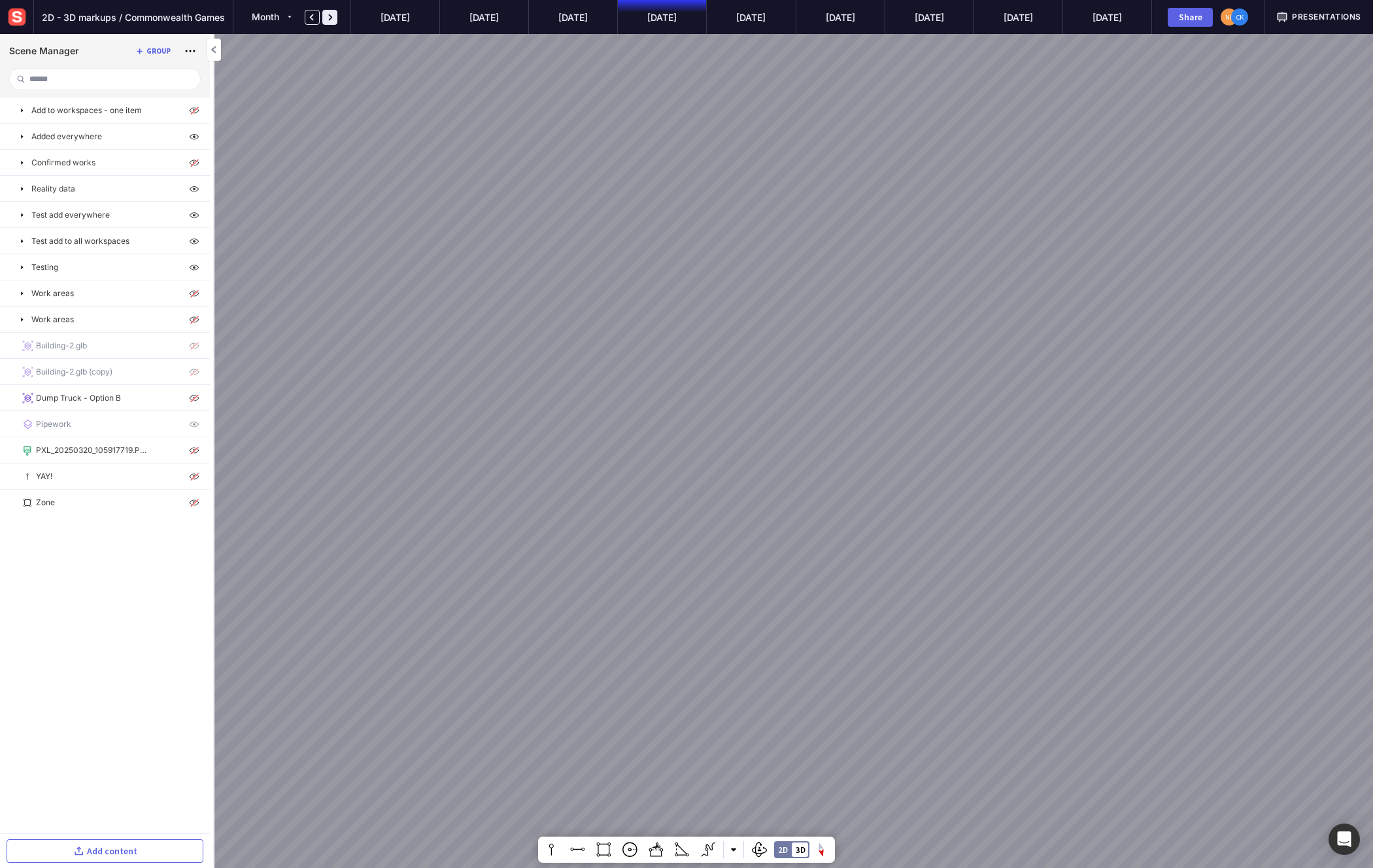
click at [332, 21] on mapp-icon at bounding box center [331, 18] width 11 height 11
click at [651, 14] on mapp-timeline-period "[DATE]" at bounding box center [661, 17] width 89 height 34
click at [915, 17] on mapp-timeline-period "[DATE]" at bounding box center [928, 17] width 89 height 34
click at [194, 458] on div "PXL_20250320_105917719.PORTRAIT.ORIGINAL.jpg" at bounding box center [105, 449] width 210 height 25
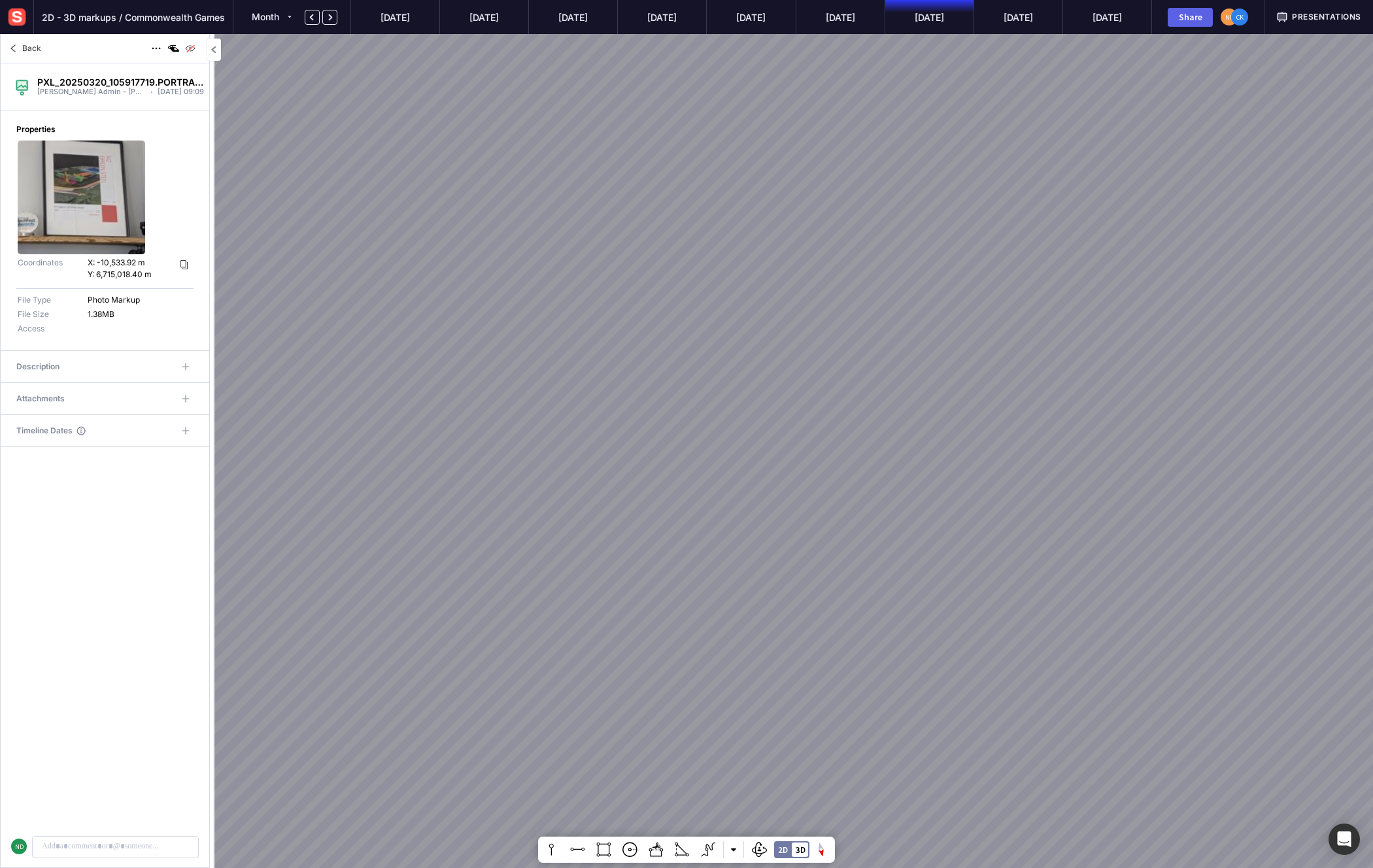
click at [19, 51] on mapp-icon at bounding box center [13, 48] width 16 height 16
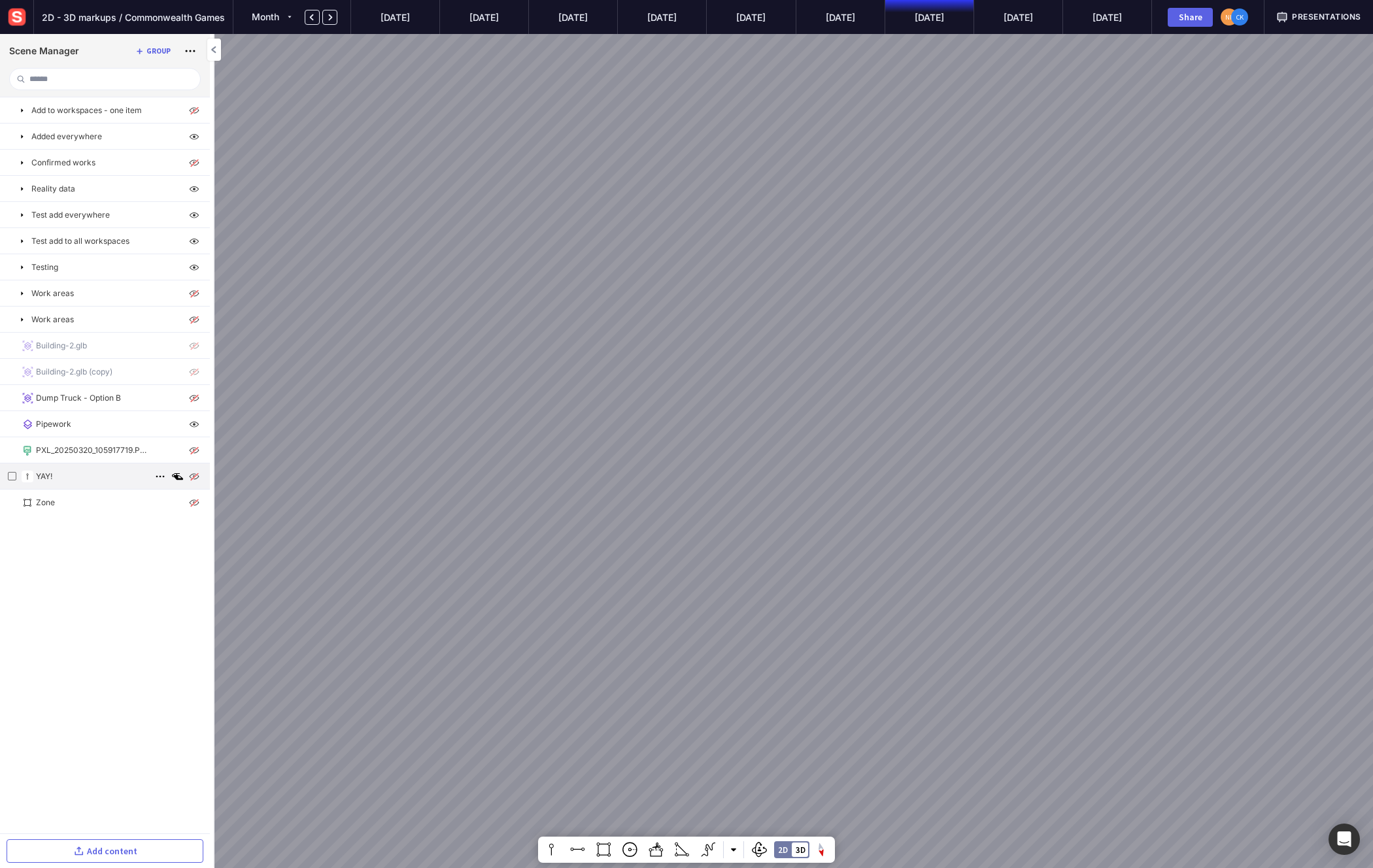
click at [194, 475] on img at bounding box center [193, 476] width 16 height 16
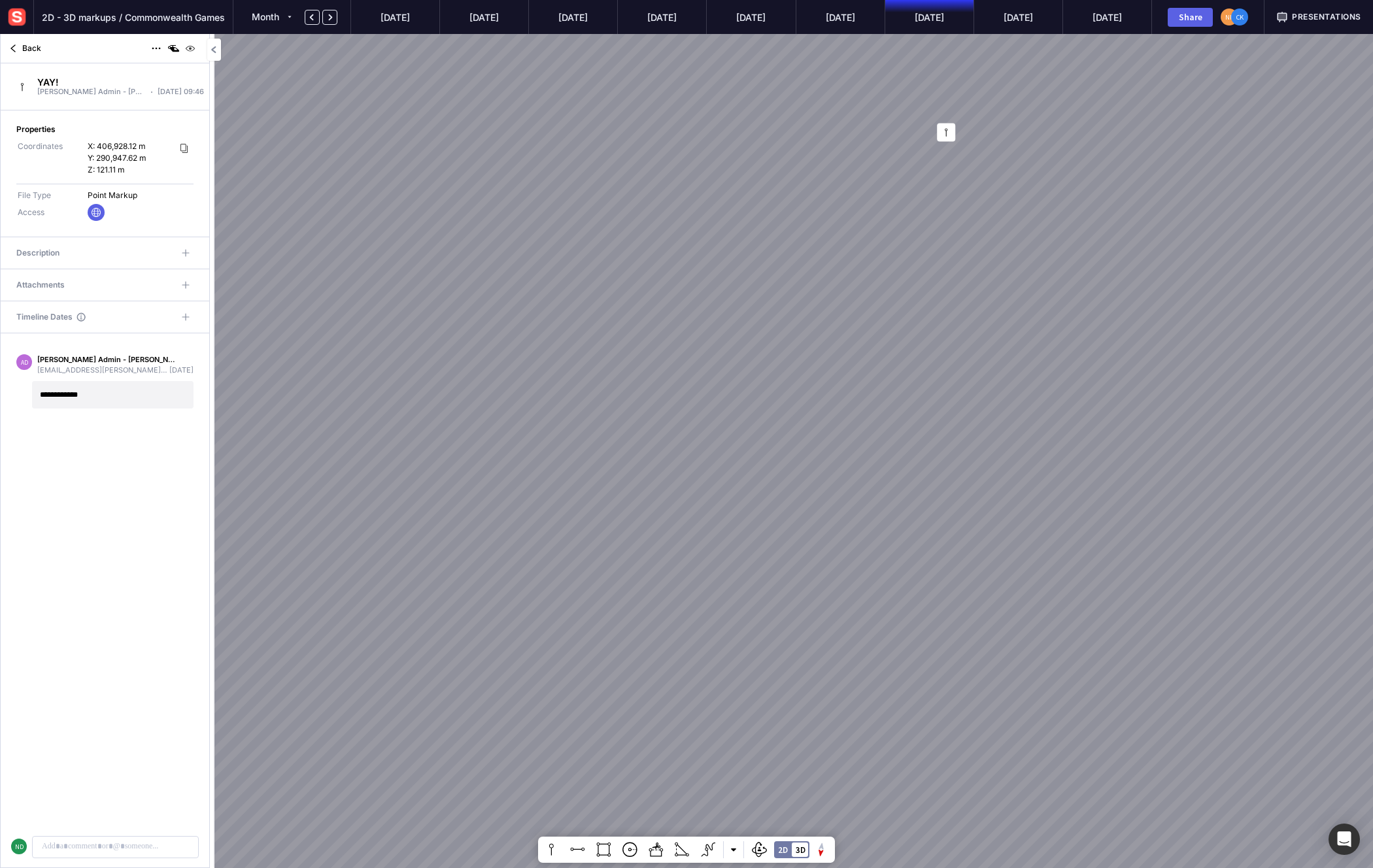
drag, startPoint x: 731, startPoint y: 443, endPoint x: 567, endPoint y: 468, distance: 165.9
click at [567, 468] on div at bounding box center [686, 434] width 1373 height 868
drag, startPoint x: 984, startPoint y: 290, endPoint x: 620, endPoint y: 425, distance: 388.2
click at [614, 440] on div at bounding box center [686, 434] width 1373 height 868
drag, startPoint x: 664, startPoint y: 305, endPoint x: 747, endPoint y: 605, distance: 311.3
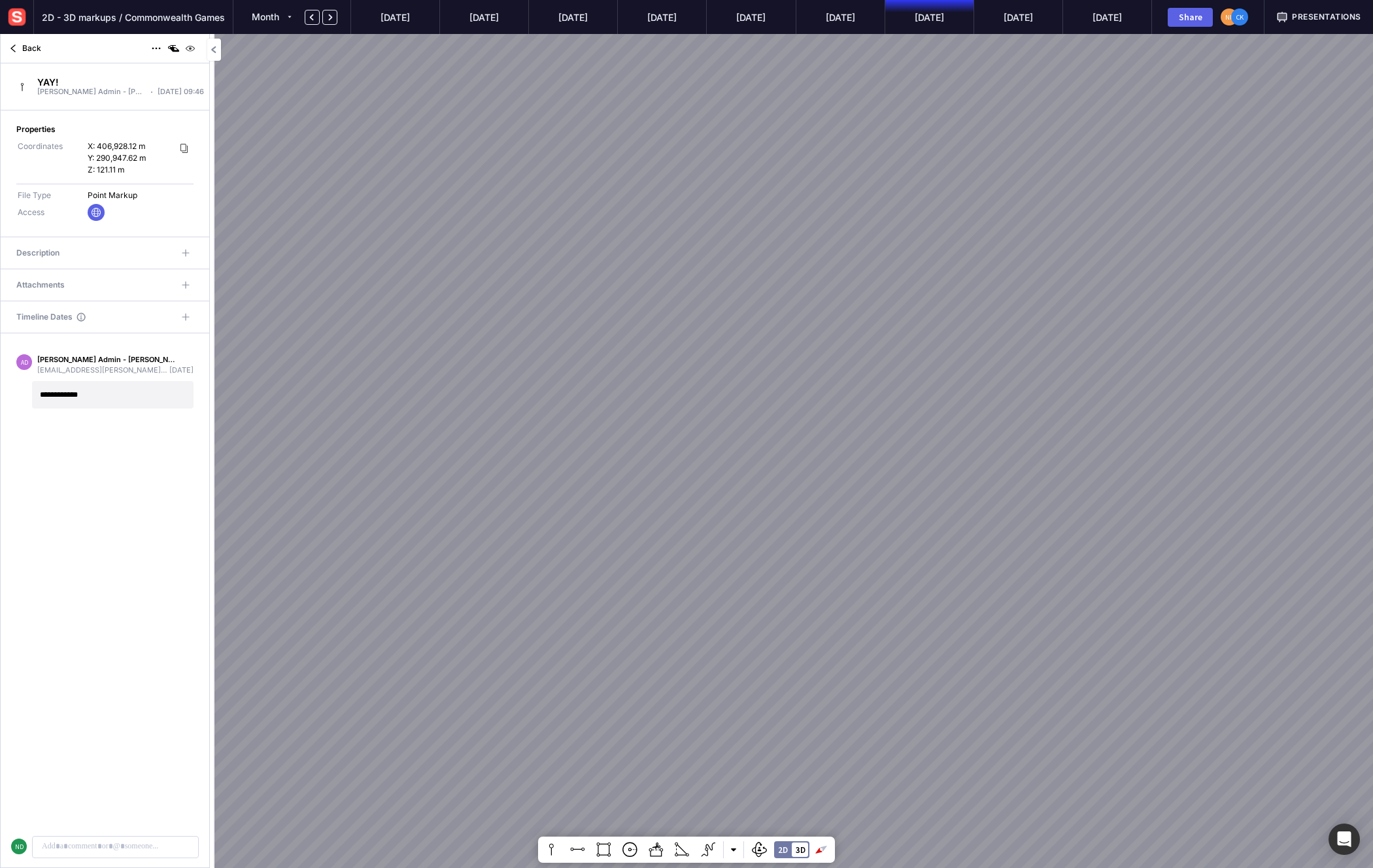
click at [747, 605] on div at bounding box center [686, 434] width 1373 height 868
drag, startPoint x: 747, startPoint y: 240, endPoint x: 782, endPoint y: 196, distance: 56.2
click at [782, 199] on div at bounding box center [686, 434] width 1373 height 868
drag, startPoint x: 779, startPoint y: 172, endPoint x: 779, endPoint y: 431, distance: 259.0
click at [779, 431] on div at bounding box center [686, 434] width 1373 height 868
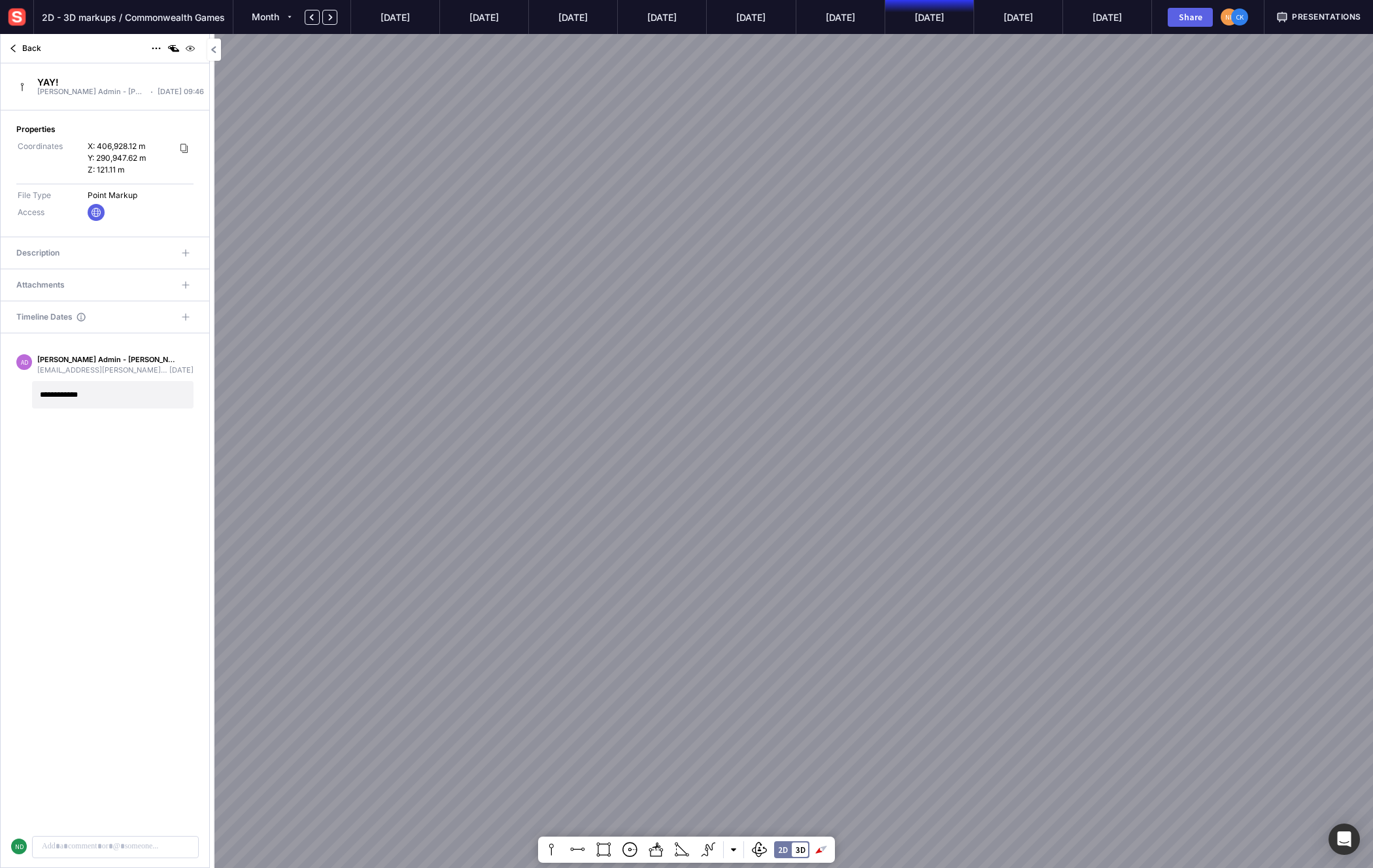
drag, startPoint x: 675, startPoint y: 254, endPoint x: 754, endPoint y: 564, distance: 319.9
click at [755, 564] on div at bounding box center [686, 434] width 1373 height 868
drag, startPoint x: 682, startPoint y: 275, endPoint x: 740, endPoint y: 471, distance: 204.4
click at [740, 471] on div at bounding box center [686, 434] width 1373 height 868
drag, startPoint x: 693, startPoint y: 277, endPoint x: 735, endPoint y: 273, distance: 42.2
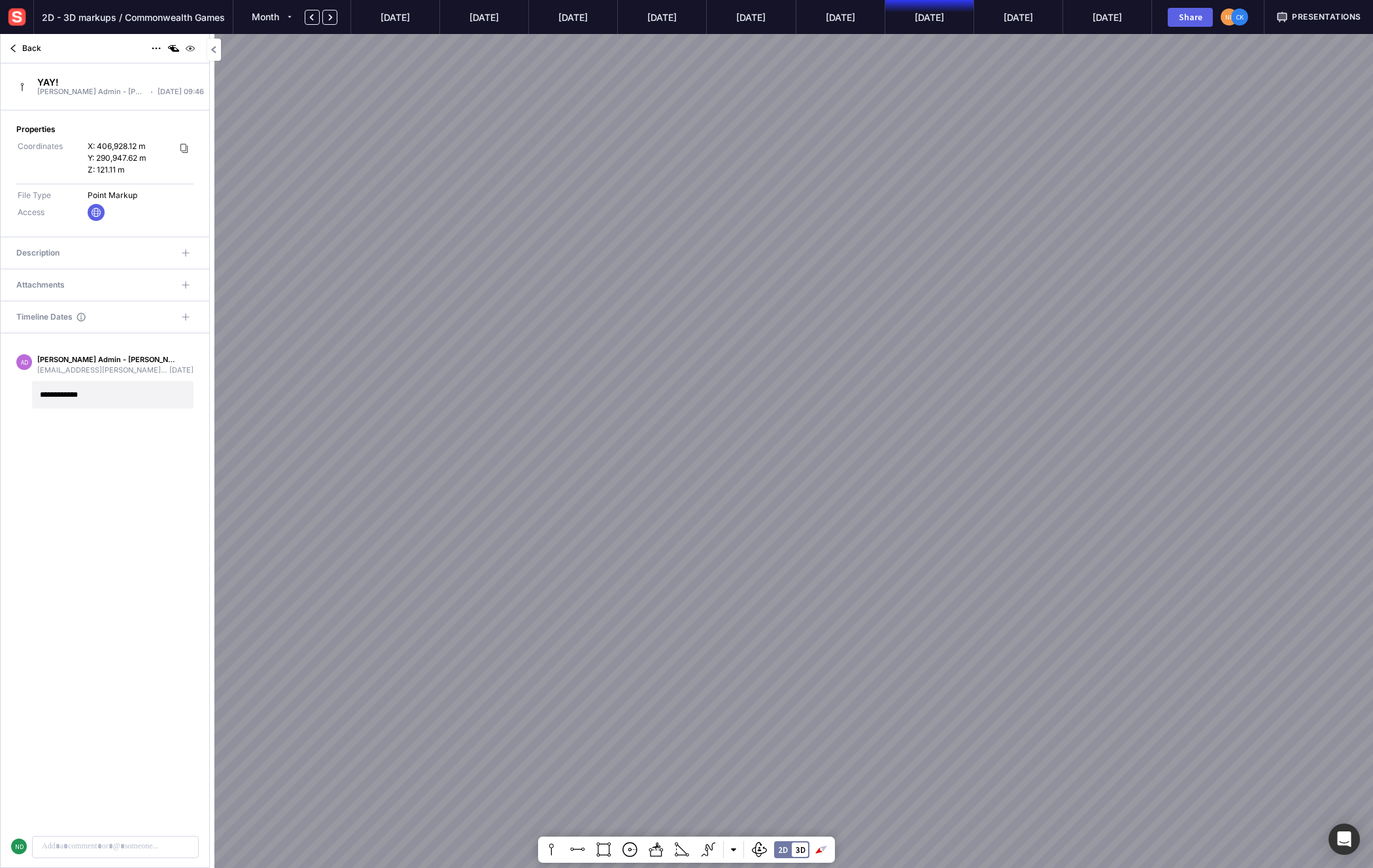
click at [735, 273] on div at bounding box center [686, 434] width 1373 height 868
drag, startPoint x: 735, startPoint y: 273, endPoint x: 769, endPoint y: 514, distance: 243.4
click at [770, 514] on div at bounding box center [686, 434] width 1373 height 868
drag, startPoint x: 766, startPoint y: 264, endPoint x: 815, endPoint y: 340, distance: 90.4
click at [815, 340] on div at bounding box center [686, 434] width 1373 height 868
